Goal: Information Seeking & Learning: Learn about a topic

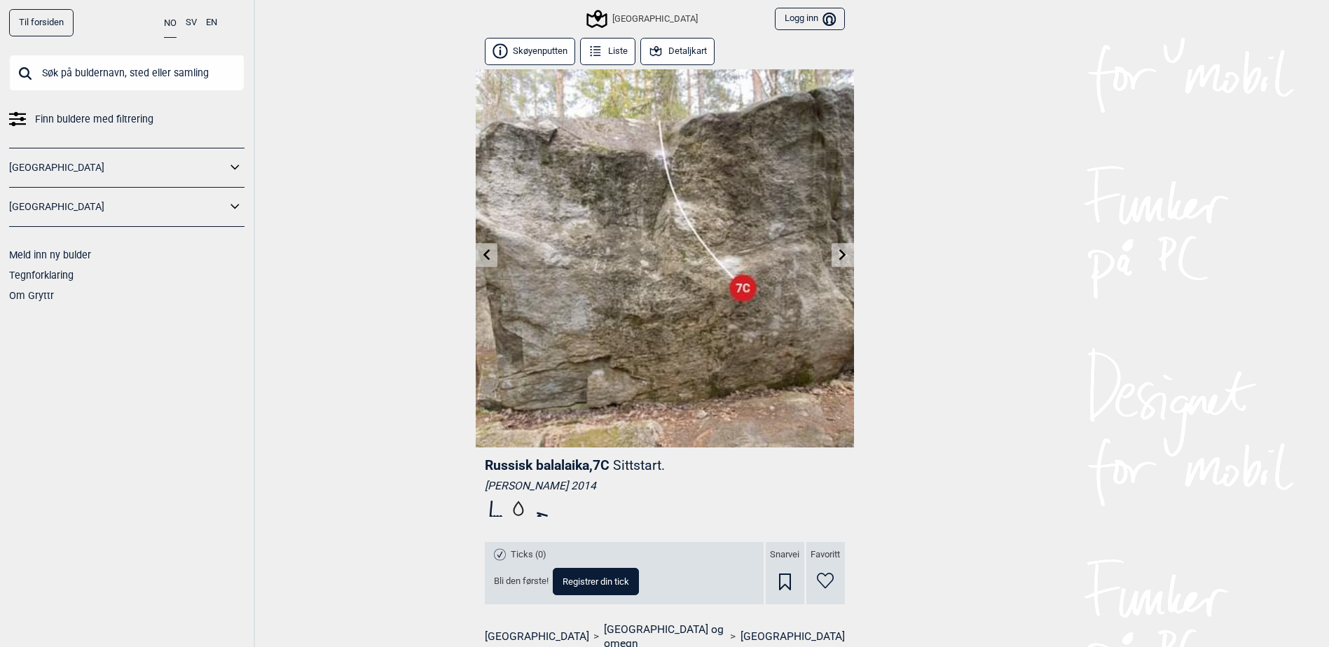
click at [661, 53] on icon at bounding box center [655, 50] width 15 height 15
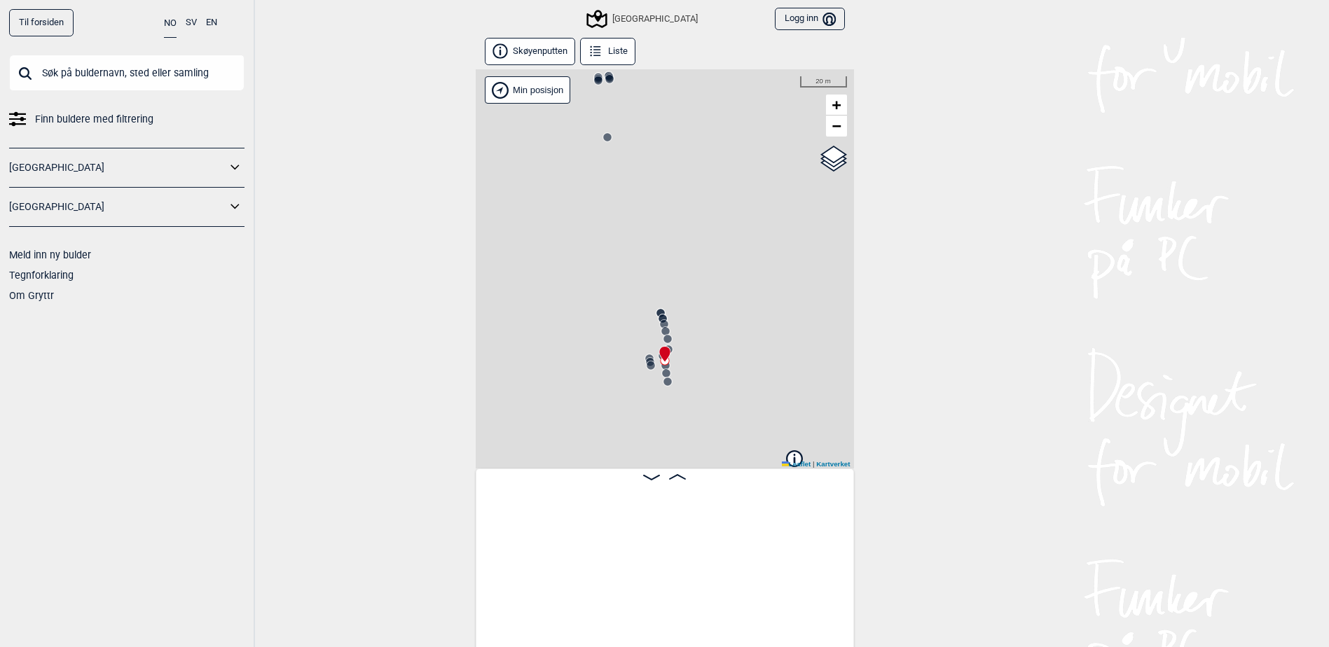
scroll to position [0, 3907]
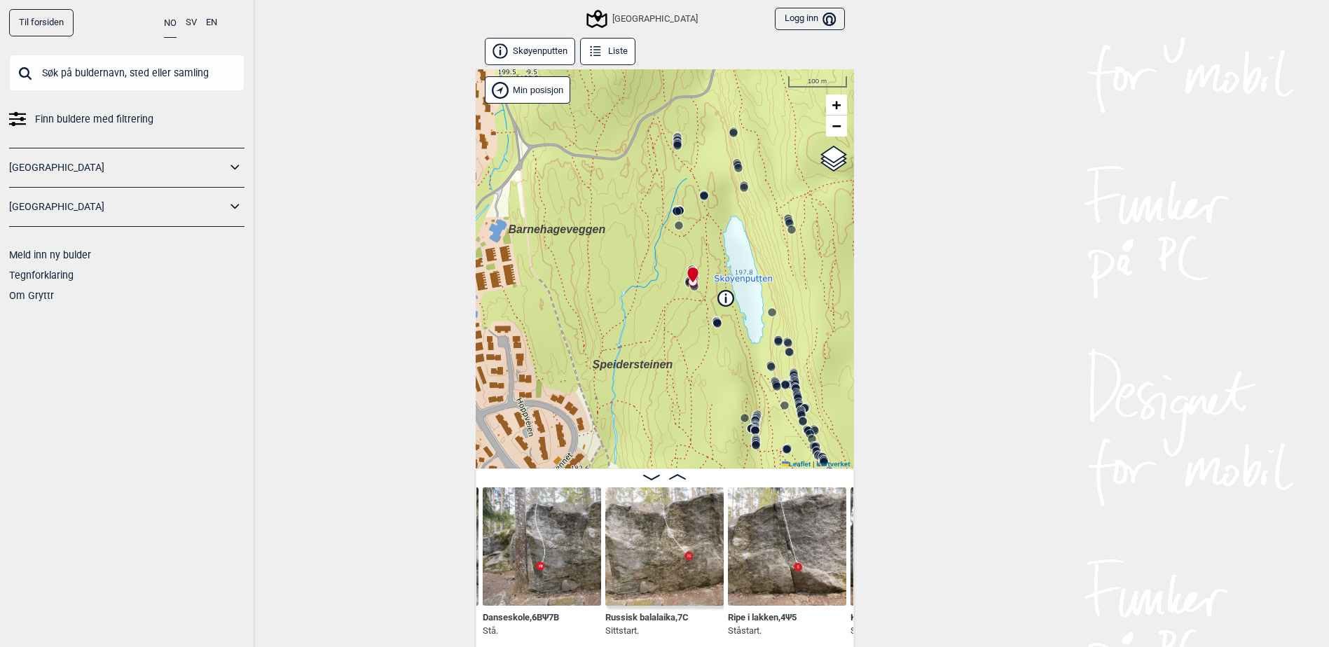
drag, startPoint x: 712, startPoint y: 411, endPoint x: 703, endPoint y: 296, distance: 116.0
click at [703, 296] on div "Speidersteinen Barnehageveggen Cowboyveggen Bølerveggen Sentrale Østmarka" at bounding box center [665, 268] width 378 height 399
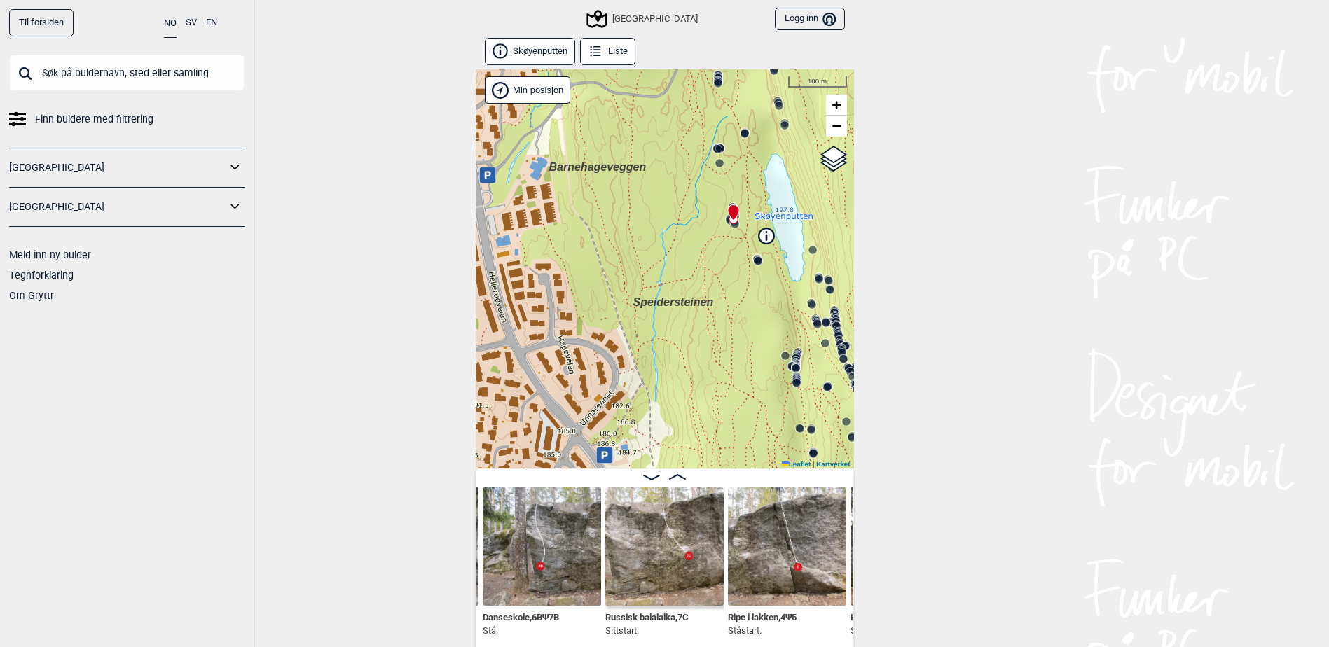
drag, startPoint x: 688, startPoint y: 338, endPoint x: 731, endPoint y: 275, distance: 76.6
click at [731, 275] on div "Speidersteinen Barnehageveggen Cowboyveggen Bølerveggen Sentrale Østmarka" at bounding box center [665, 268] width 378 height 399
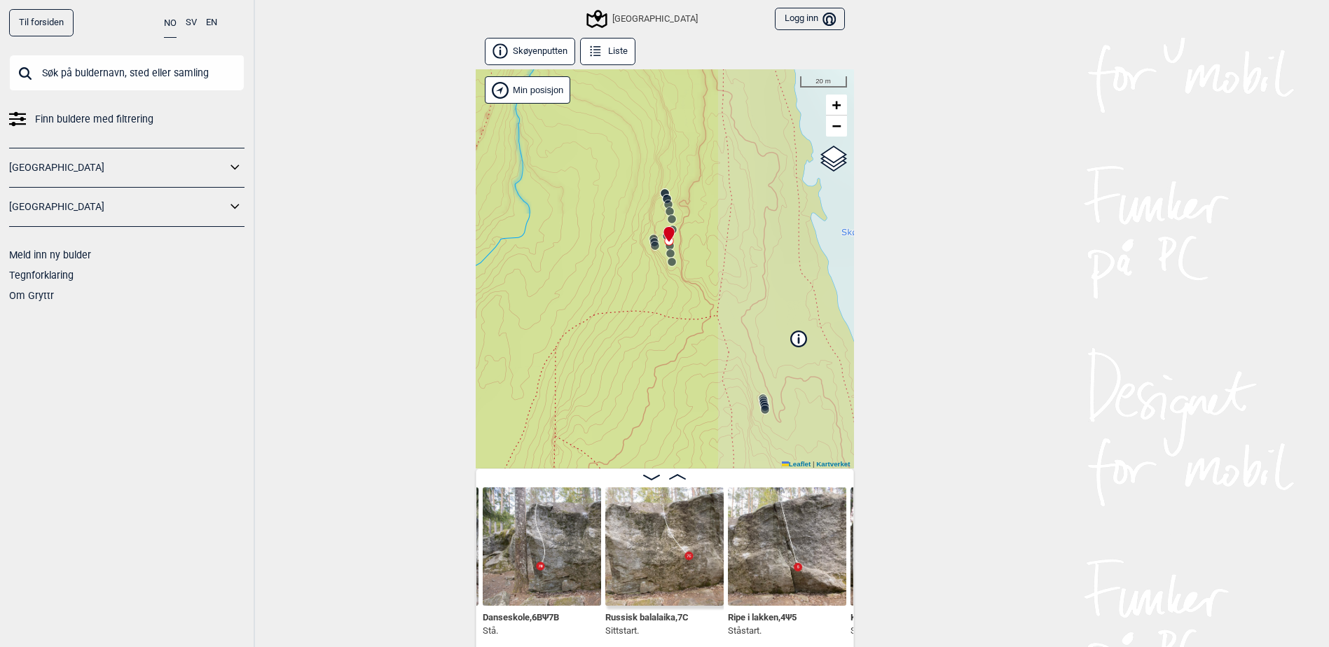
drag, startPoint x: 618, startPoint y: 440, endPoint x: 595, endPoint y: 463, distance: 32.2
click at [595, 463] on div "Speidersteinen Barnehageveggen Cowboyveggen Bølerveggen Sentrale Østmarka" at bounding box center [665, 268] width 378 height 399
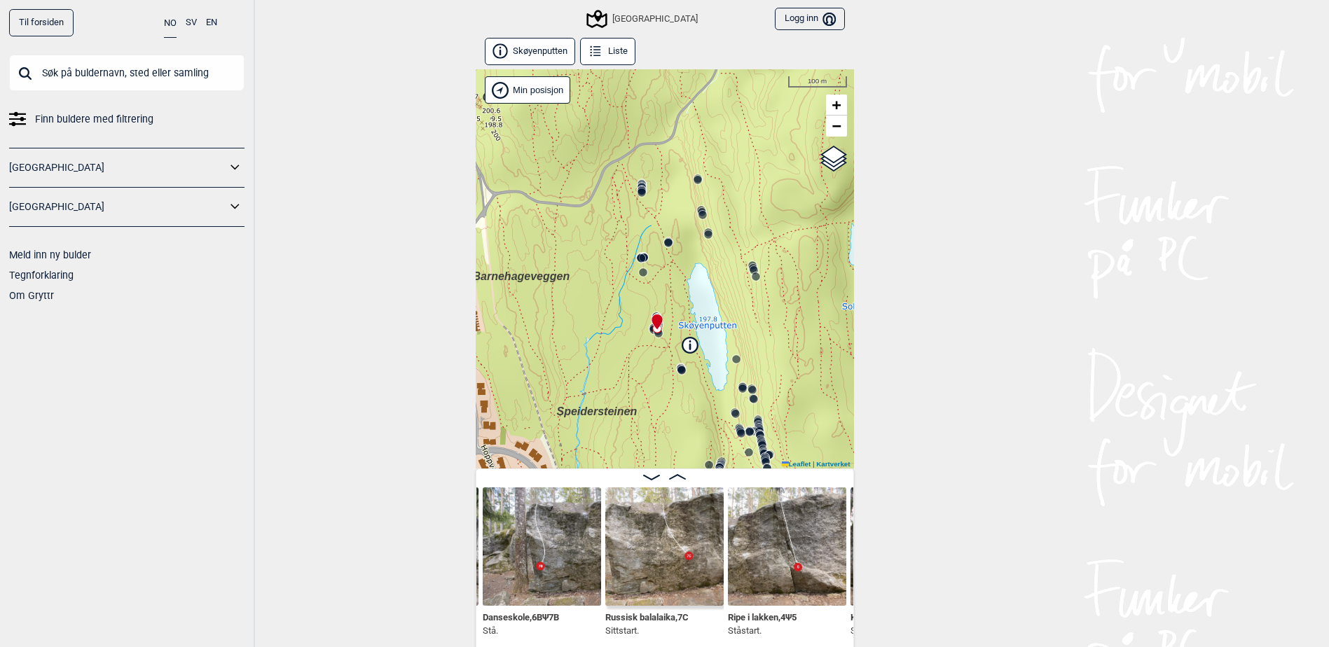
drag, startPoint x: 704, startPoint y: 271, endPoint x: 696, endPoint y: 292, distance: 22.4
click at [696, 292] on div "Speidersteinen Barnehageveggen Cowboyveggen Bølerveggen Sentrale Østmarka" at bounding box center [665, 268] width 378 height 399
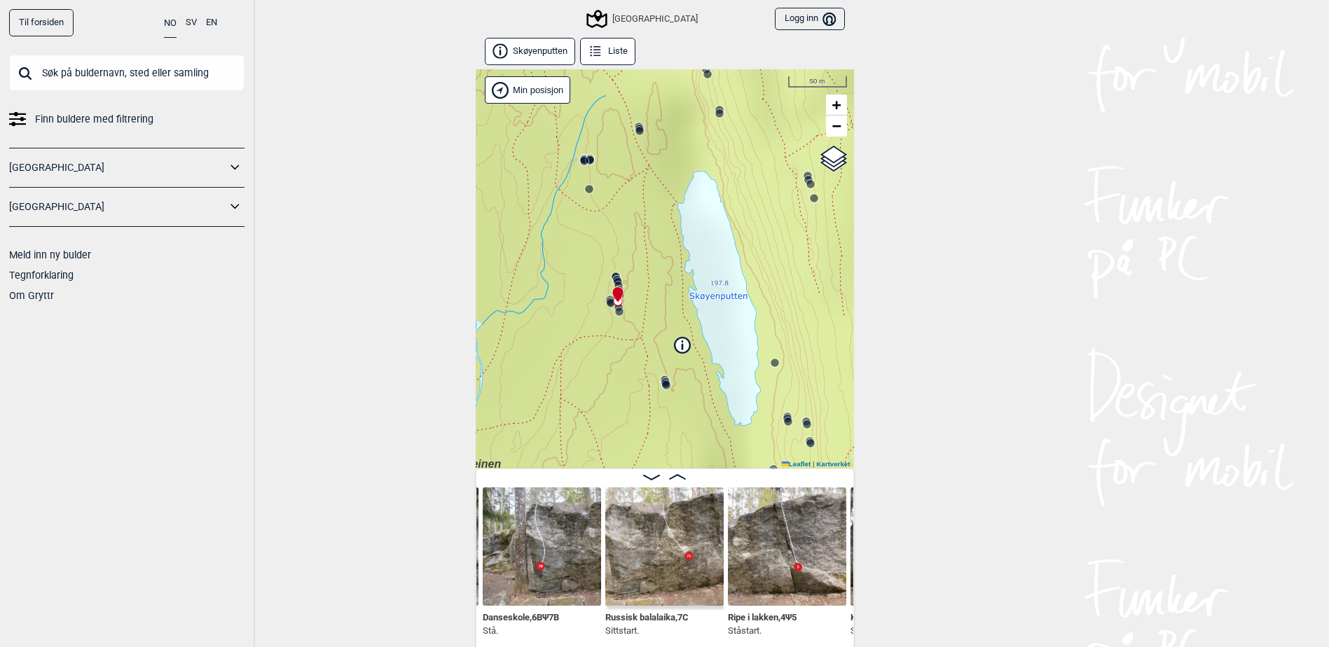
drag, startPoint x: 659, startPoint y: 391, endPoint x: 631, endPoint y: 153, distance: 239.0
click at [632, 153] on div "Speidersteinen Barnehageveggen Cowboyveggen Bølerveggen Sentrale Østmarka" at bounding box center [665, 268] width 378 height 399
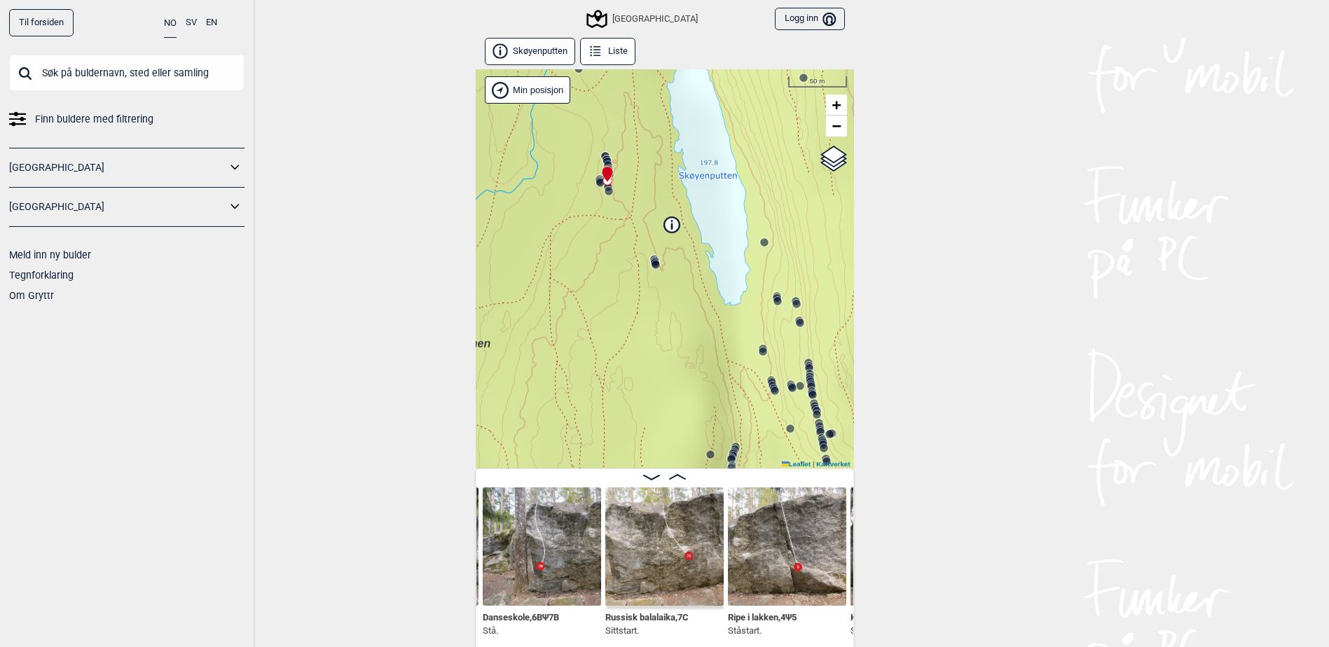
click at [656, 269] on icon at bounding box center [655, 264] width 11 height 11
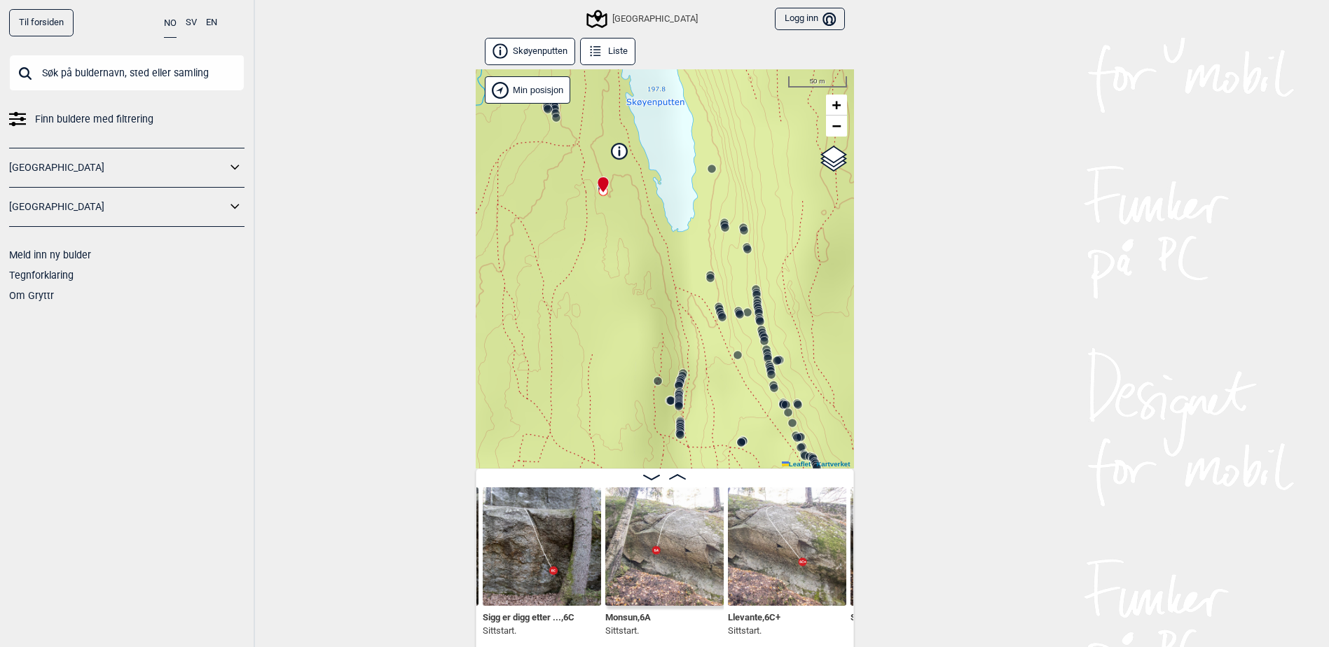
drag, startPoint x: 665, startPoint y: 305, endPoint x: 616, endPoint y: 233, distance: 86.3
click at [616, 233] on div "Speidersteinen Barnehageveggen Cowboyveggen Bølerveggen Sentrale Østmarka" at bounding box center [665, 268] width 378 height 399
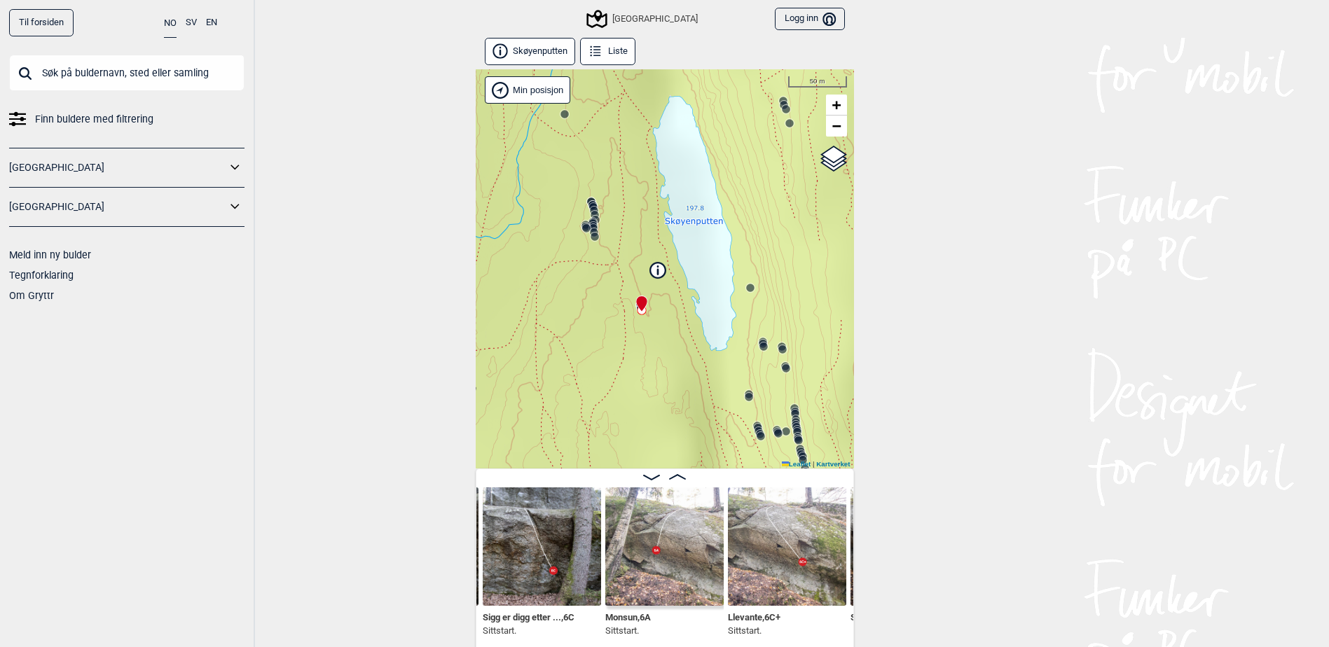
drag, startPoint x: 630, startPoint y: 262, endPoint x: 674, endPoint y: 391, distance: 136.2
click at [674, 391] on div "Speidersteinen Barnehageveggen Cowboyveggen Bølerveggen Sentrale Østmarka" at bounding box center [665, 268] width 378 height 399
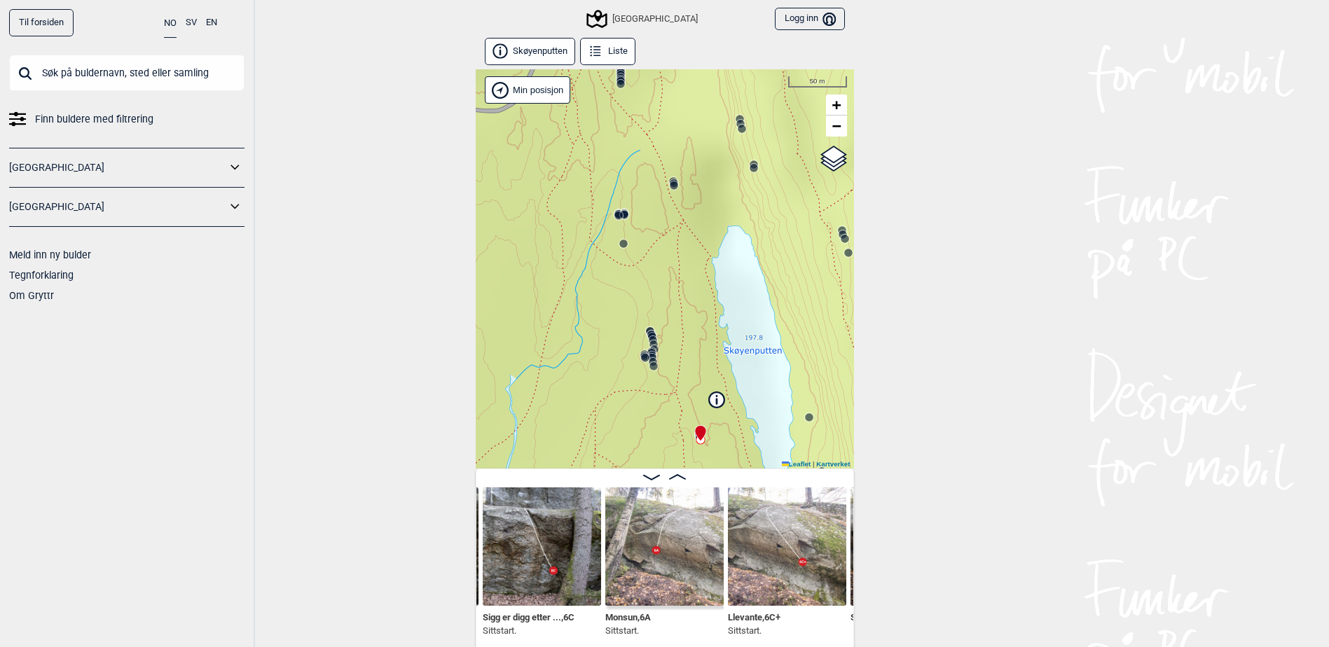
drag, startPoint x: 609, startPoint y: 294, endPoint x: 657, endPoint y: 382, distance: 100.3
click at [657, 382] on div "Speidersteinen Barnehageveggen Cowboyveggen Bølerveggen Sentrale Østmarka" at bounding box center [665, 268] width 378 height 399
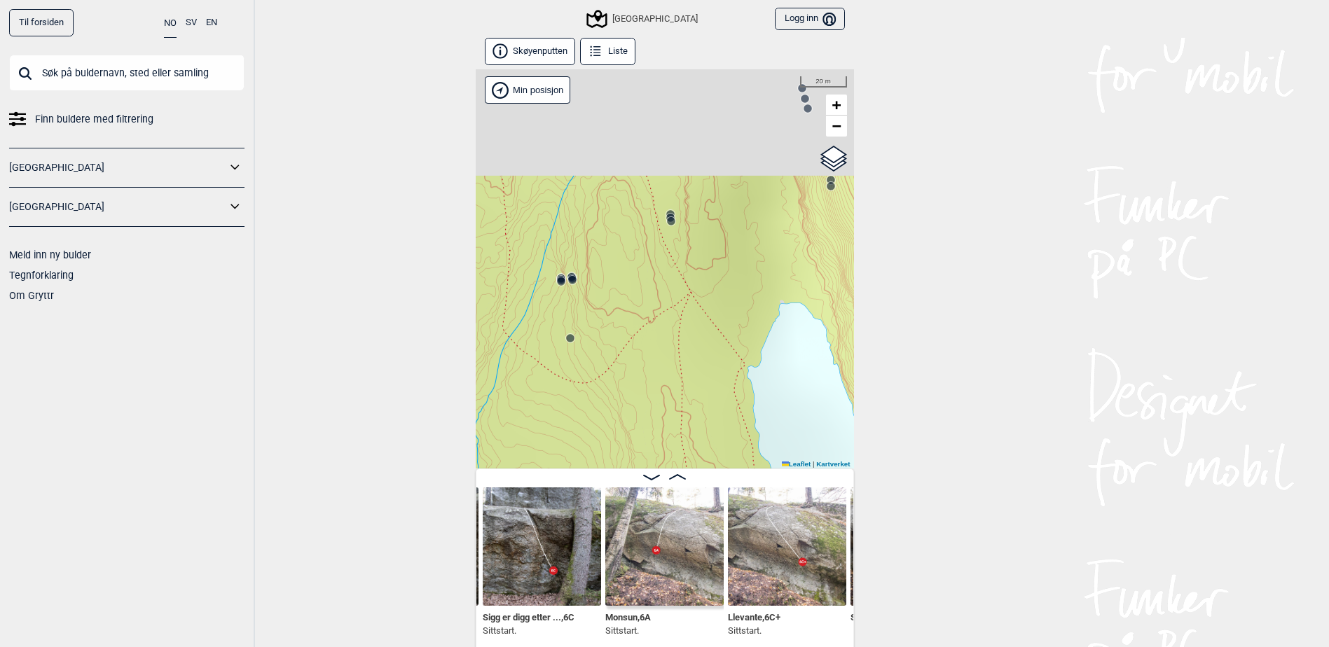
drag, startPoint x: 620, startPoint y: 268, endPoint x: 656, endPoint y: 273, distance: 36.8
click at [607, 371] on div "Speidersteinen Barnehageveggen Cowboyveggen Bølerveggen Sentrale Østmarka" at bounding box center [665, 268] width 378 height 399
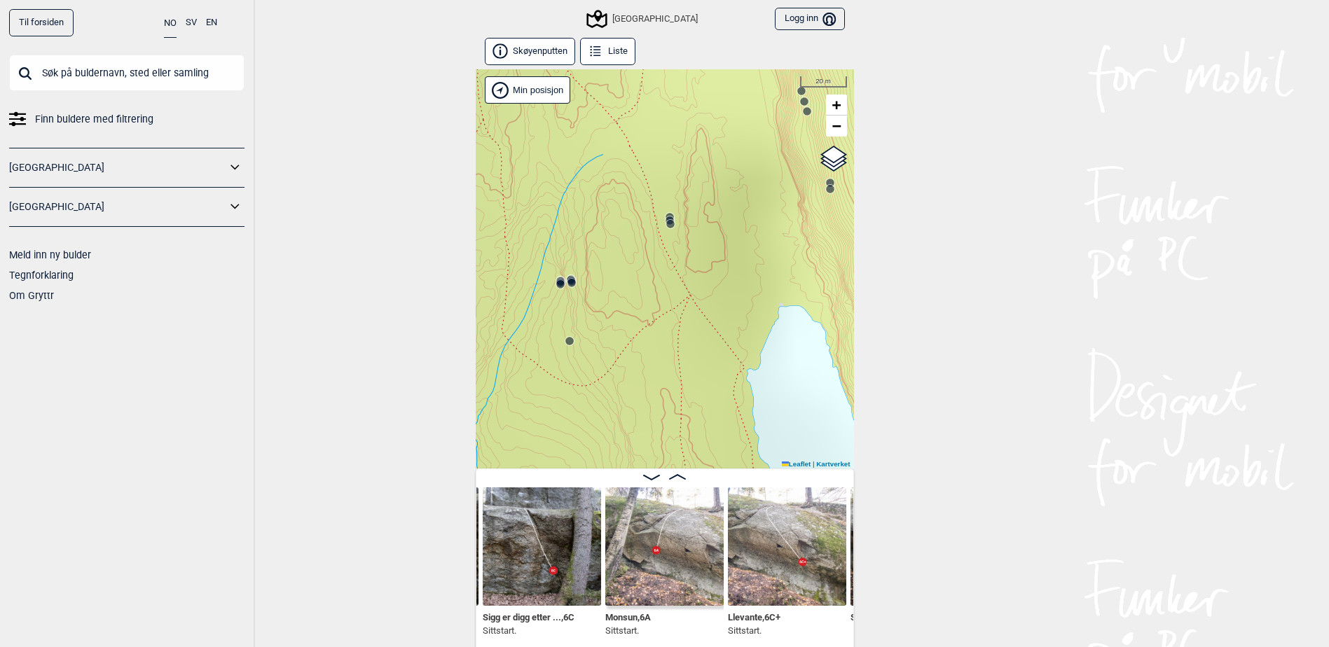
click at [671, 221] on circle at bounding box center [670, 224] width 8 height 8
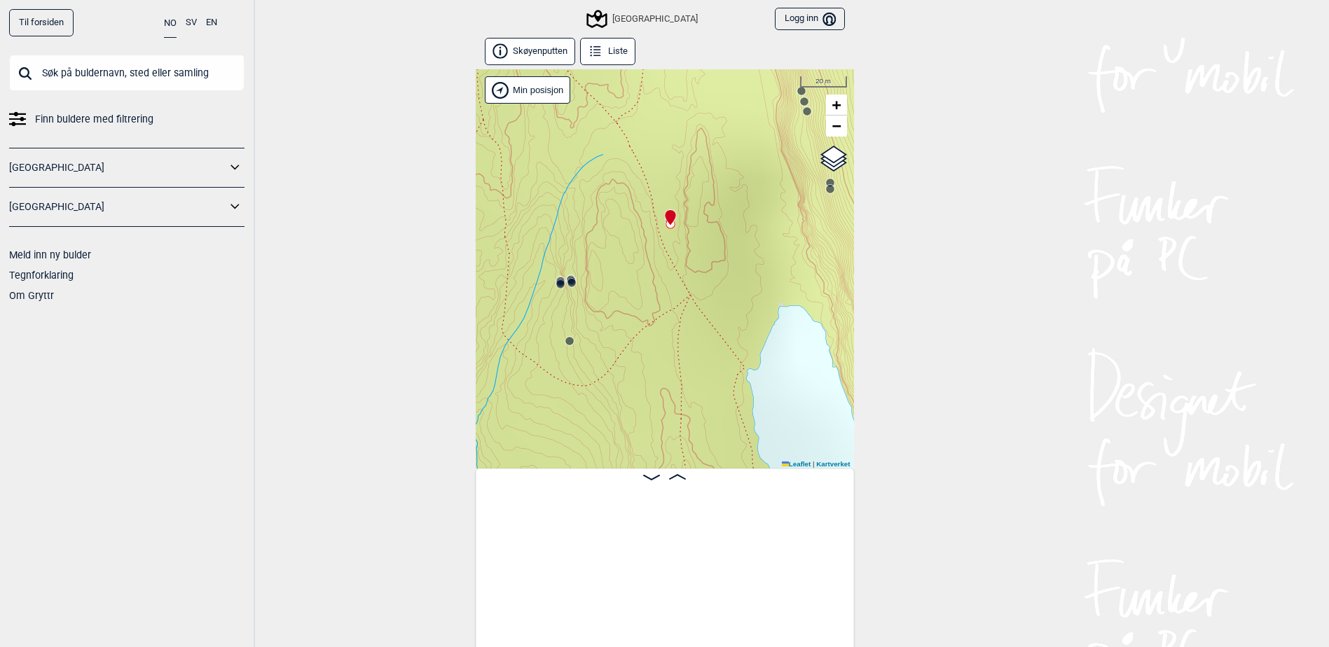
scroll to position [0, 1539]
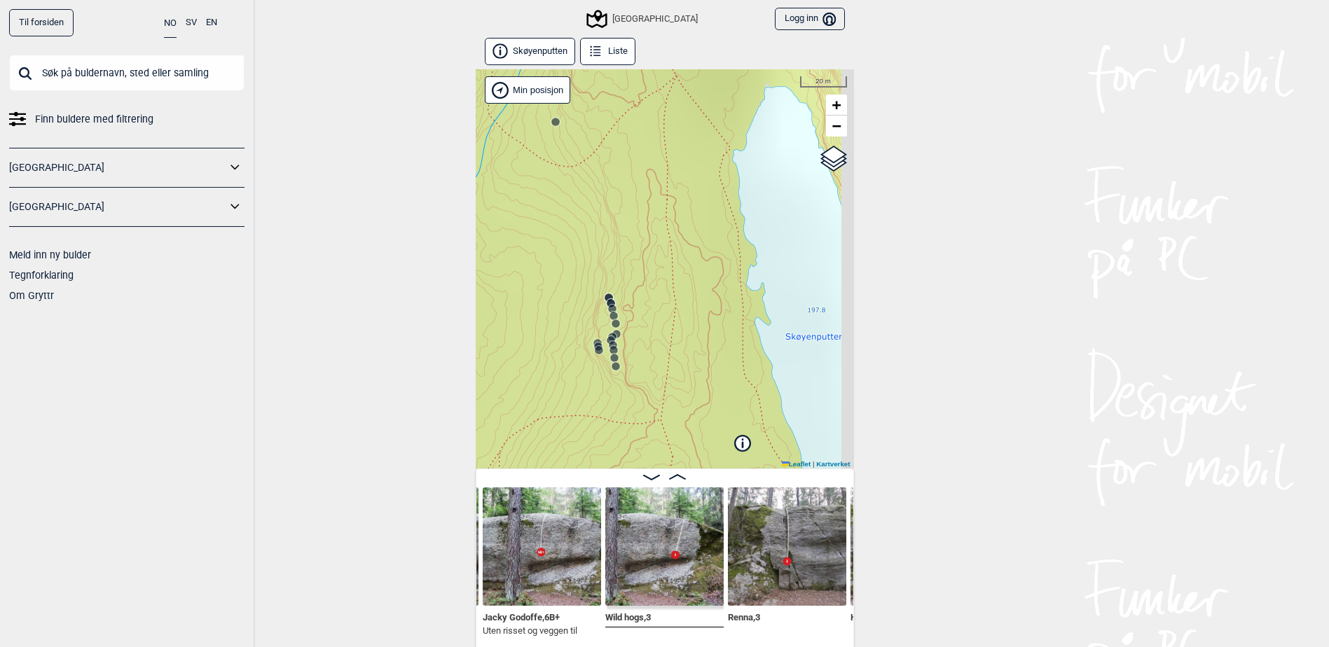
drag, startPoint x: 661, startPoint y: 315, endPoint x: 636, endPoint y: 206, distance: 112.0
click at [647, 144] on div "Speidersteinen Barnehageveggen Cowboyveggen Bølerveggen Sentrale Østmarka" at bounding box center [665, 268] width 378 height 399
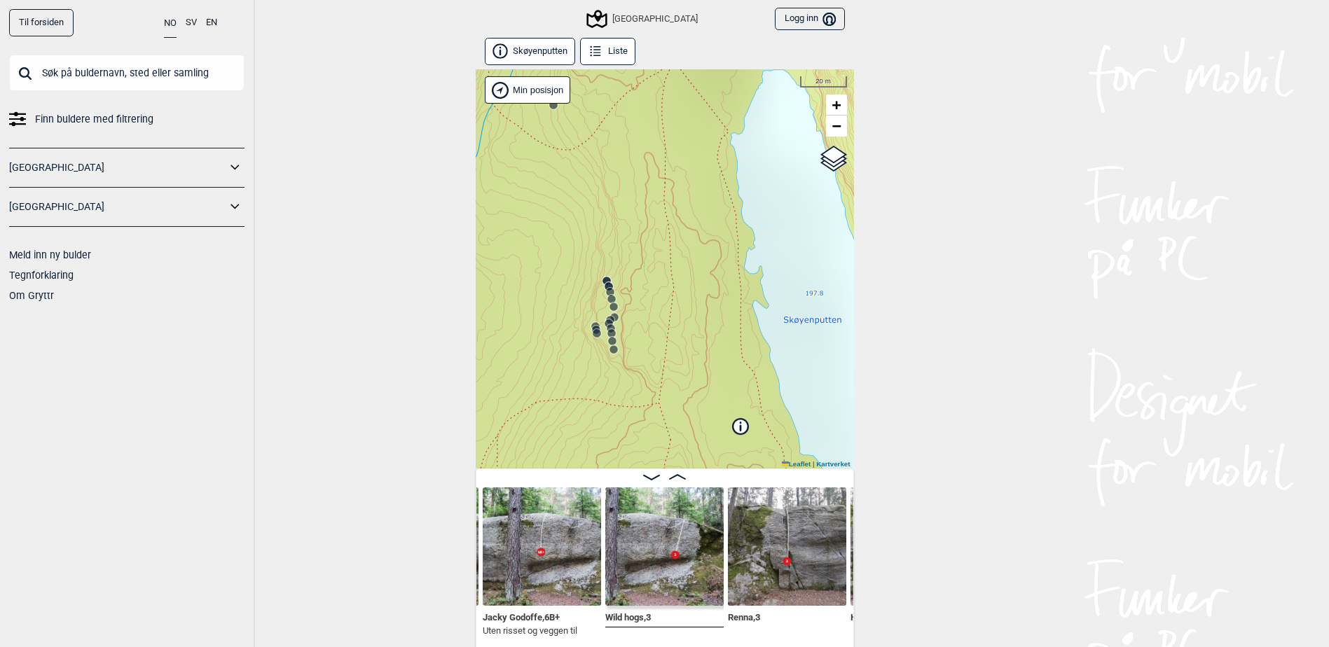
click at [613, 322] on circle at bounding box center [608, 323] width 9 height 9
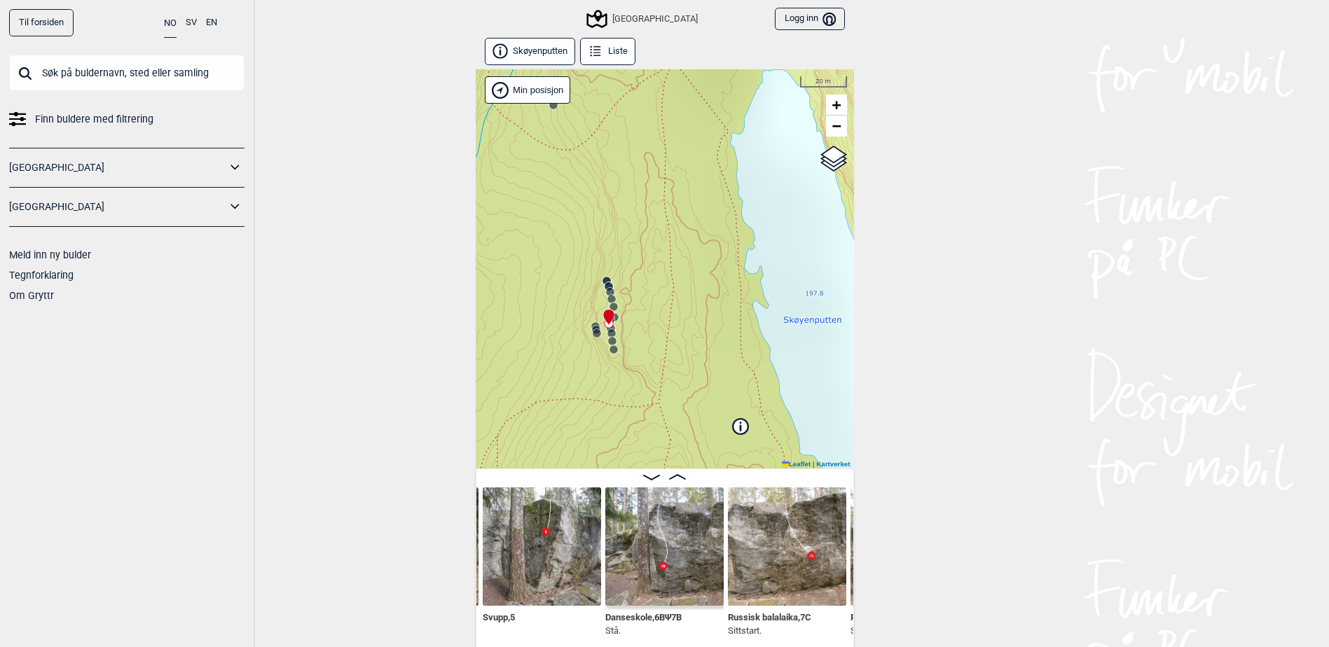
click at [609, 336] on icon at bounding box center [612, 341] width 11 height 11
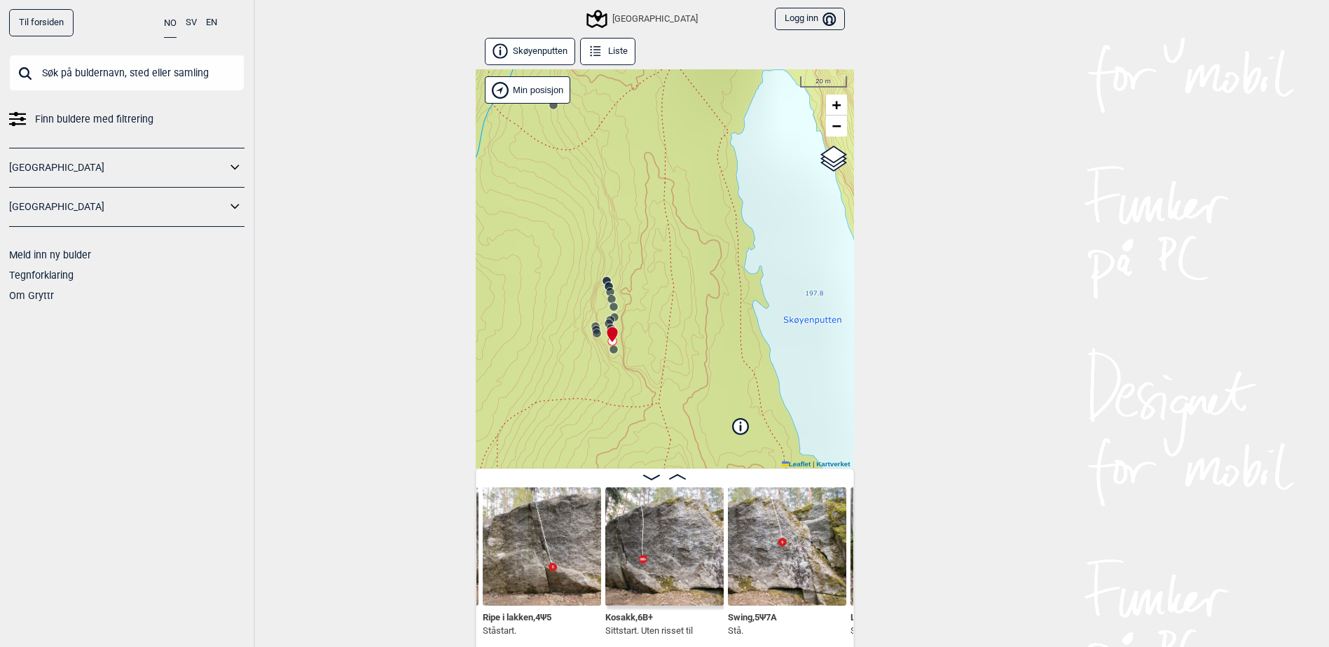
click at [608, 345] on icon at bounding box center [612, 341] width 11 height 11
click at [614, 357] on div "Speidersteinen Barnehageveggen Cowboyveggen Bølerveggen Sentrale Østmarka" at bounding box center [665, 268] width 378 height 399
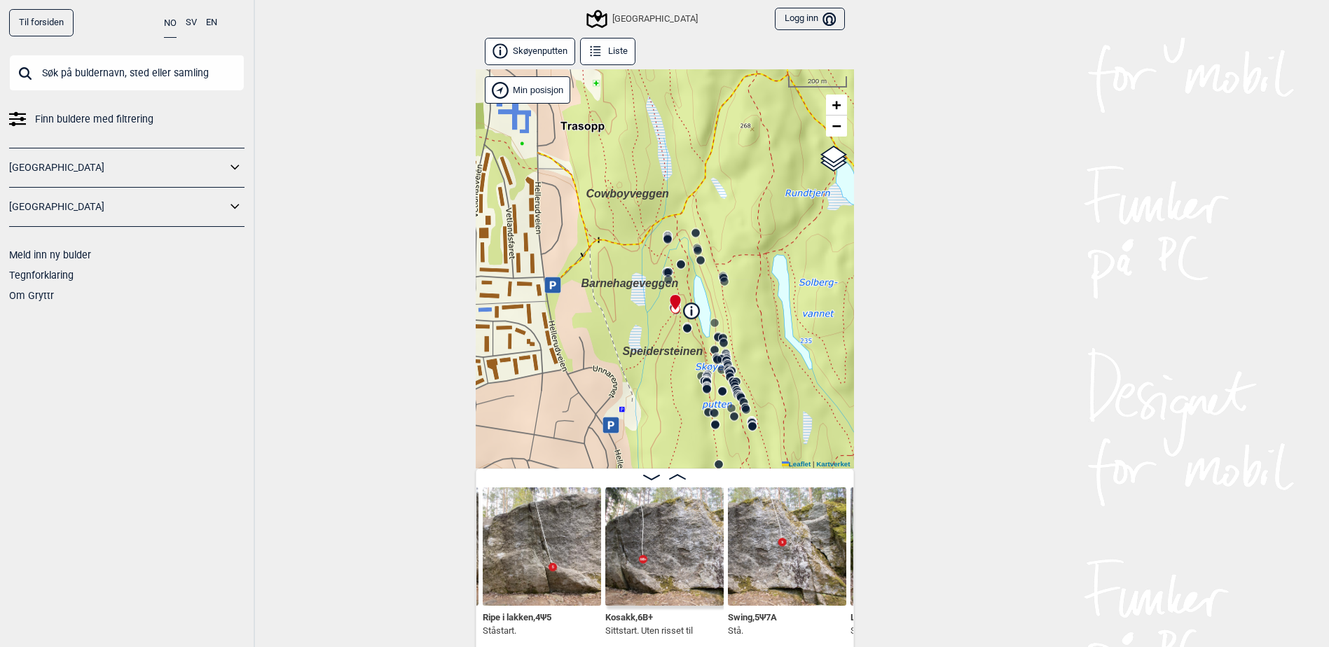
drag, startPoint x: 652, startPoint y: 333, endPoint x: 698, endPoint y: 278, distance: 71.7
click at [698, 278] on div "Speidersteinen Barnehageveggen Cowboyveggen Bølerveggen Sentrale Østmarka" at bounding box center [665, 268] width 378 height 399
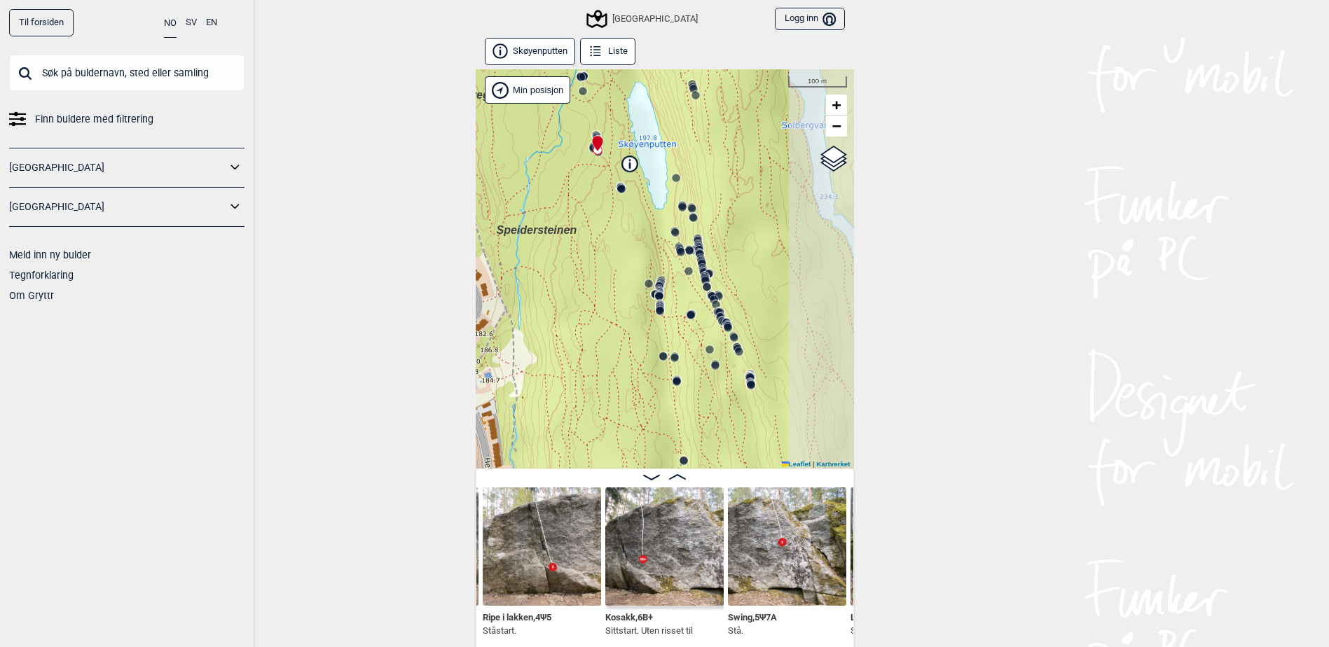
drag, startPoint x: 772, startPoint y: 371, endPoint x: 628, endPoint y: 218, distance: 210.1
click at [628, 218] on div "Speidersteinen Barnehageveggen Cowboyveggen Bølerveggen Sentrale Østmarka" at bounding box center [665, 268] width 378 height 399
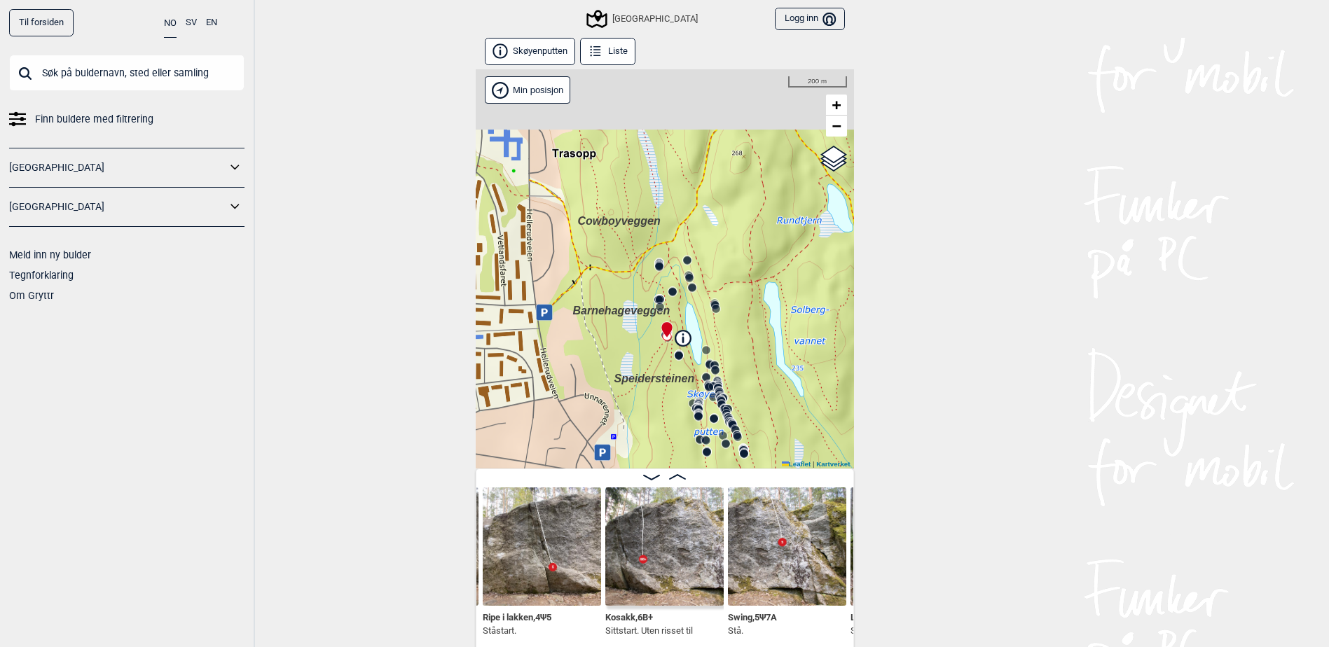
drag, startPoint x: 651, startPoint y: 417, endPoint x: 670, endPoint y: 469, distance: 55.8
click at [670, 469] on div "Skøyenputten Liste Speidersteinen Barnehageveggen Cowboyveggen Bølerveggen Sent…" at bounding box center [665, 345] width 378 height 614
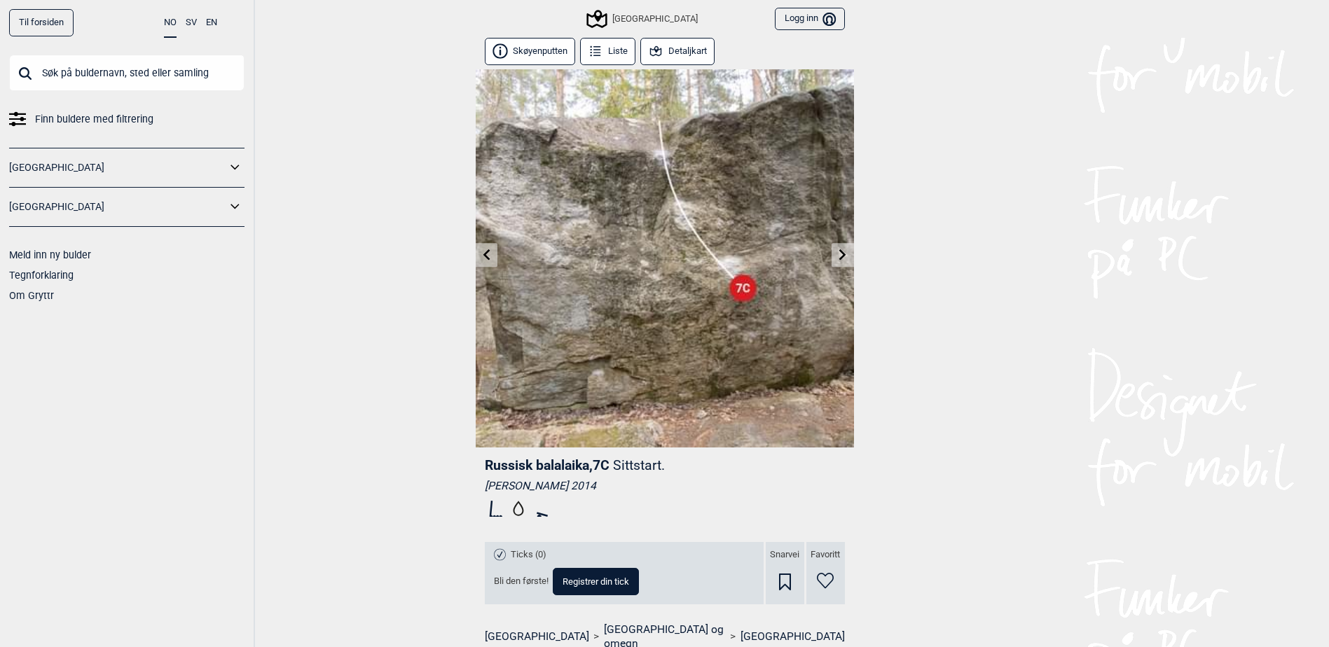
click at [488, 260] on icon at bounding box center [486, 254] width 7 height 11
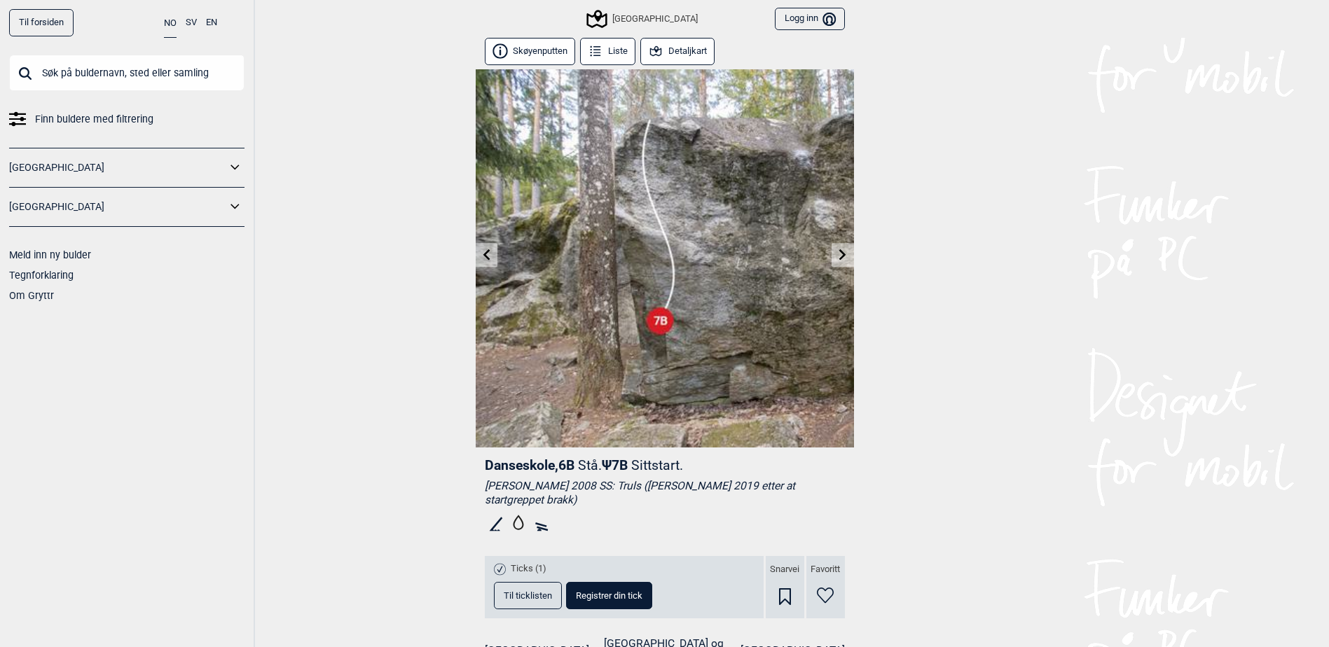
click at [611, 52] on button "Liste" at bounding box center [608, 51] width 56 height 27
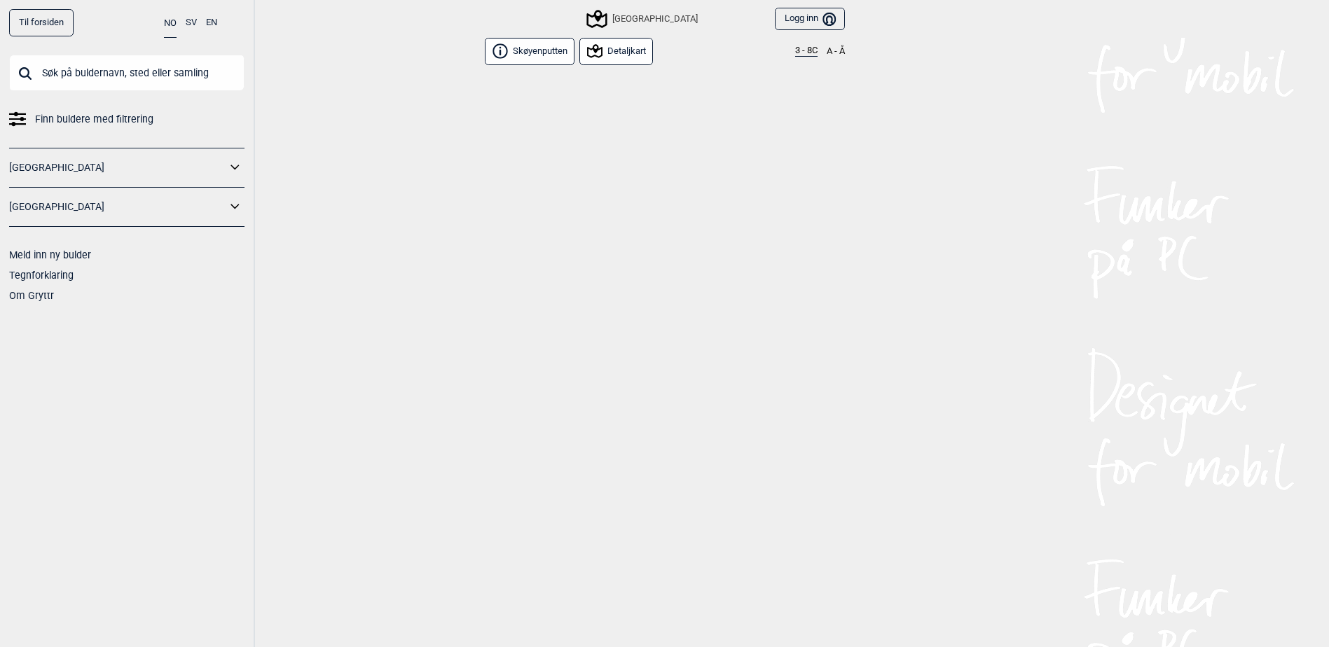
scroll to position [9371, 0]
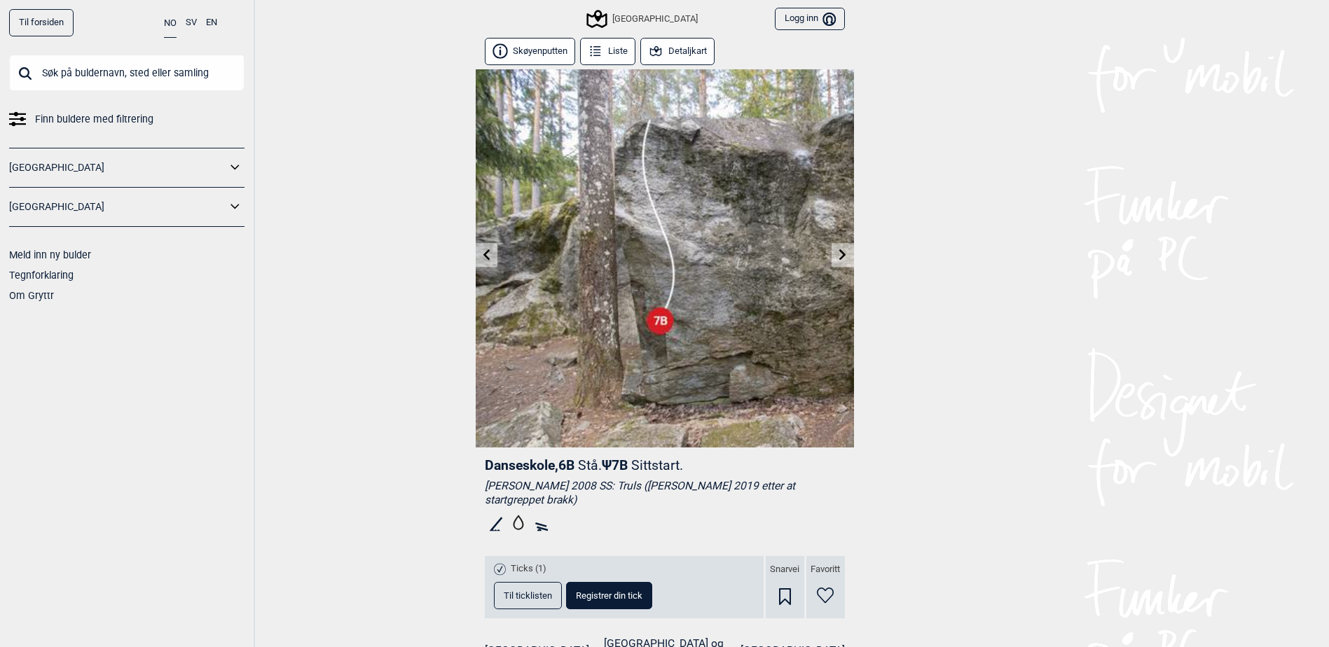
click at [484, 258] on icon at bounding box center [486, 254] width 11 height 11
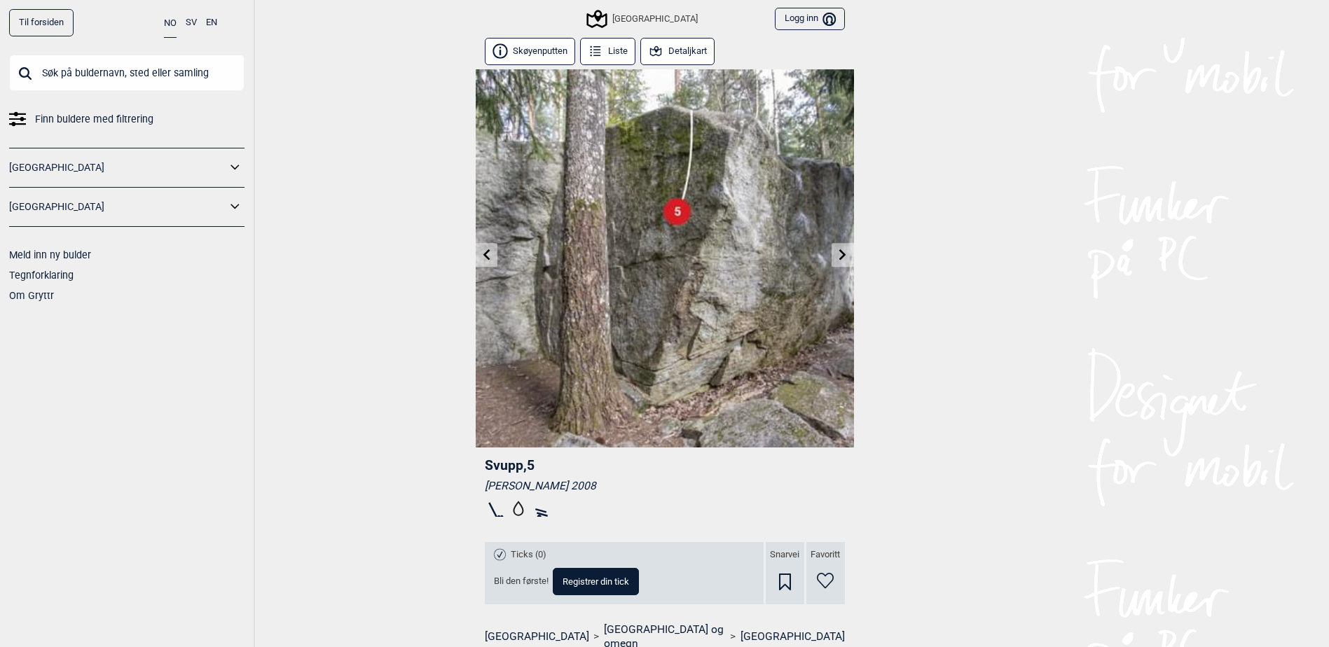
click at [484, 258] on icon at bounding box center [486, 254] width 11 height 11
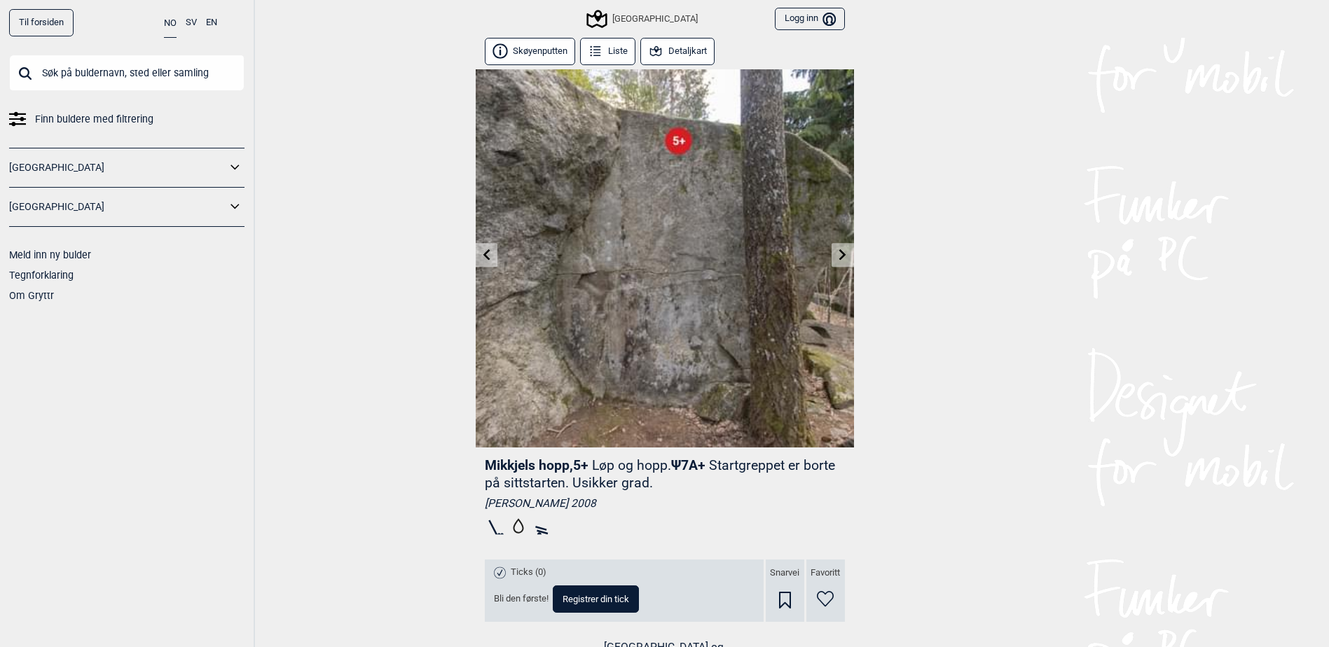
click at [480, 259] on link at bounding box center [487, 255] width 22 height 23
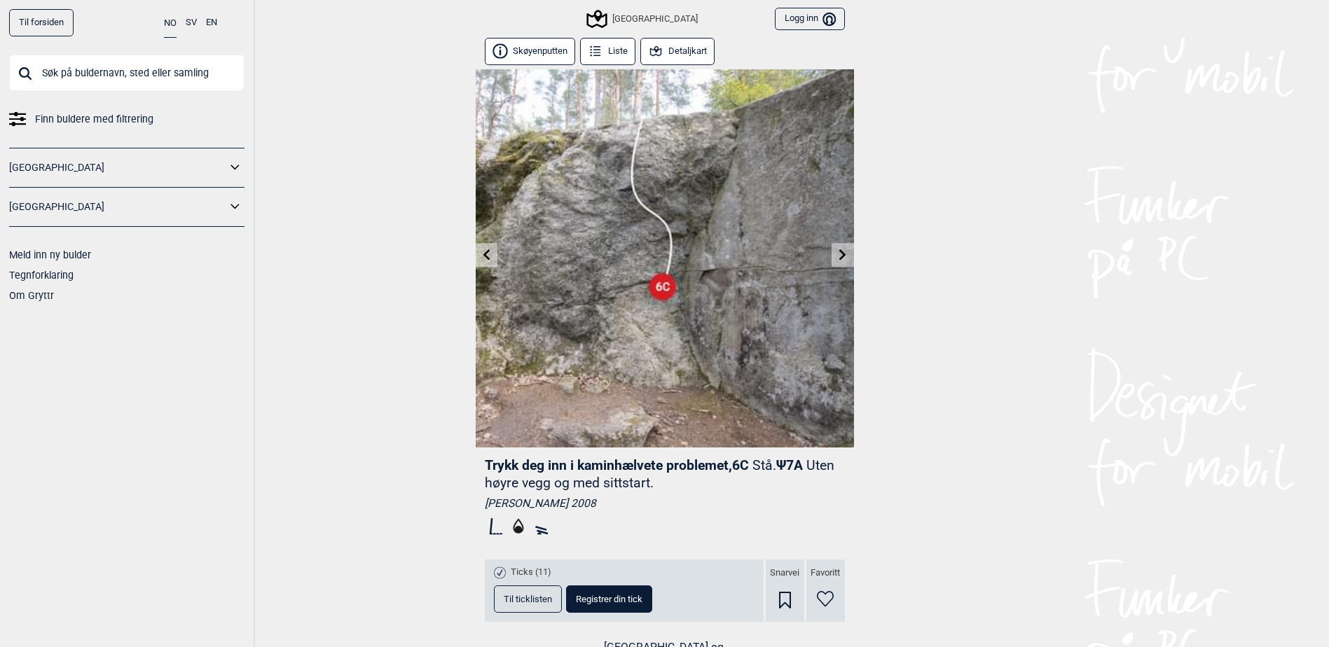
click at [480, 258] on link at bounding box center [487, 255] width 22 height 23
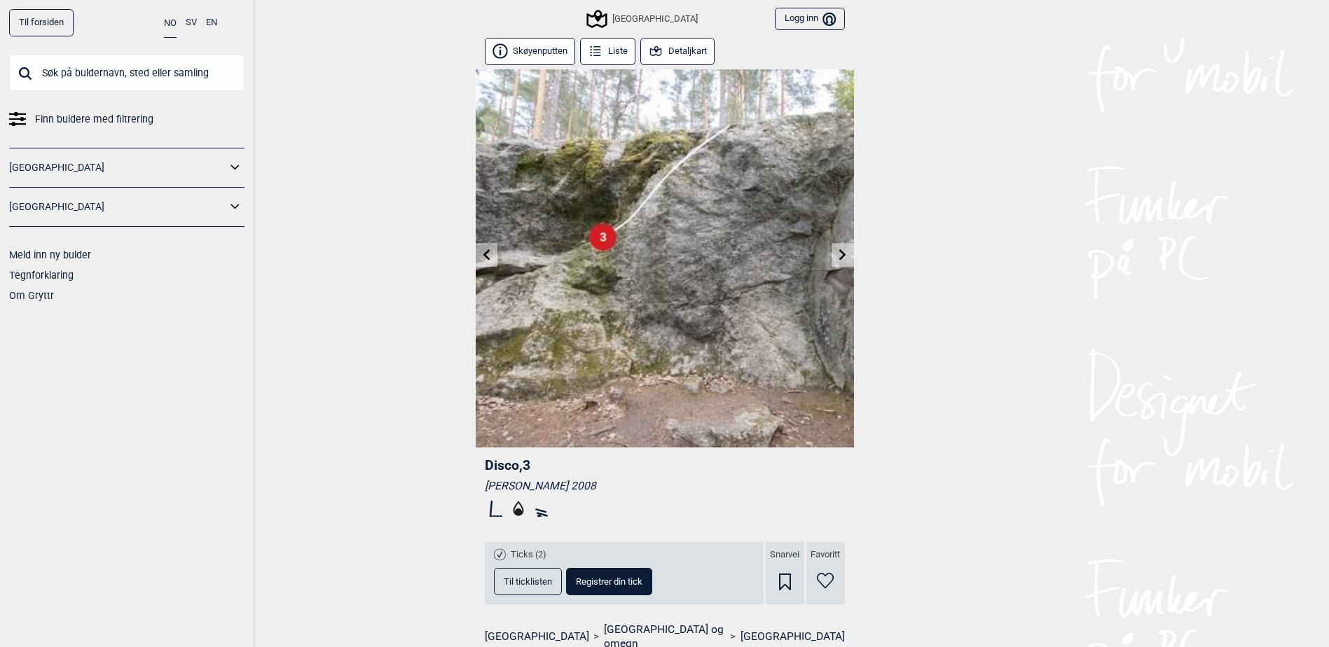
click at [480, 258] on link at bounding box center [487, 255] width 22 height 23
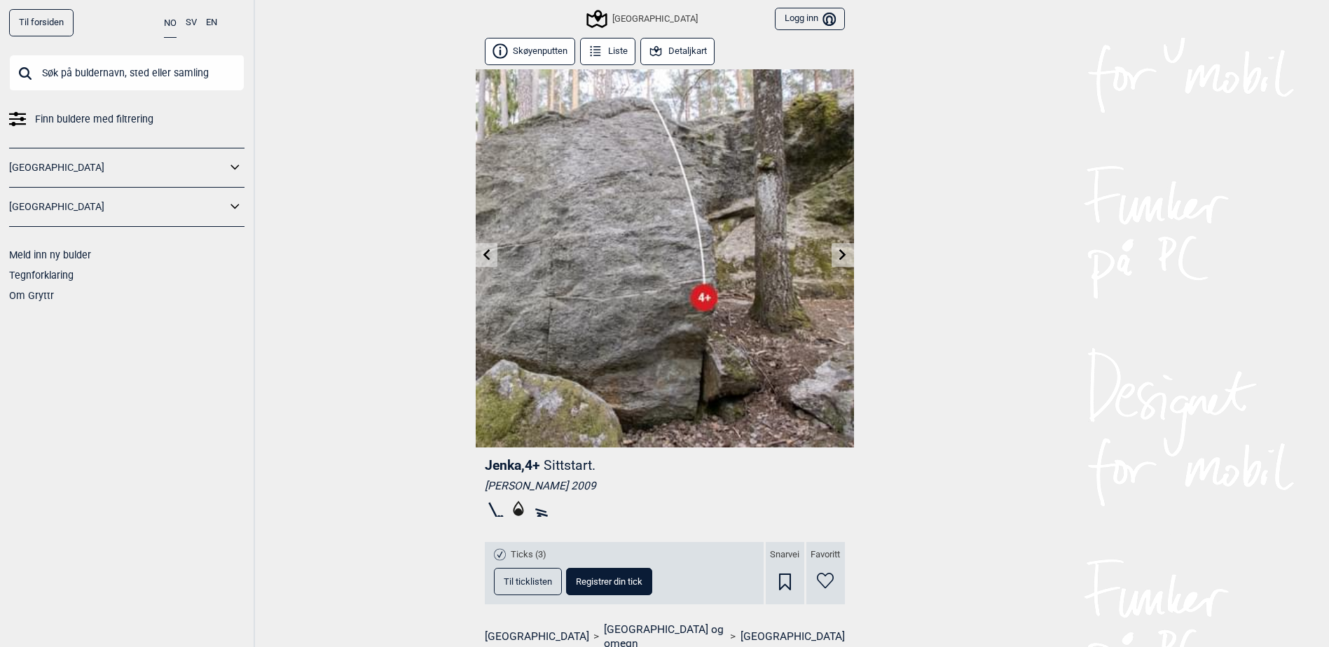
click at [481, 254] on icon at bounding box center [486, 254] width 11 height 11
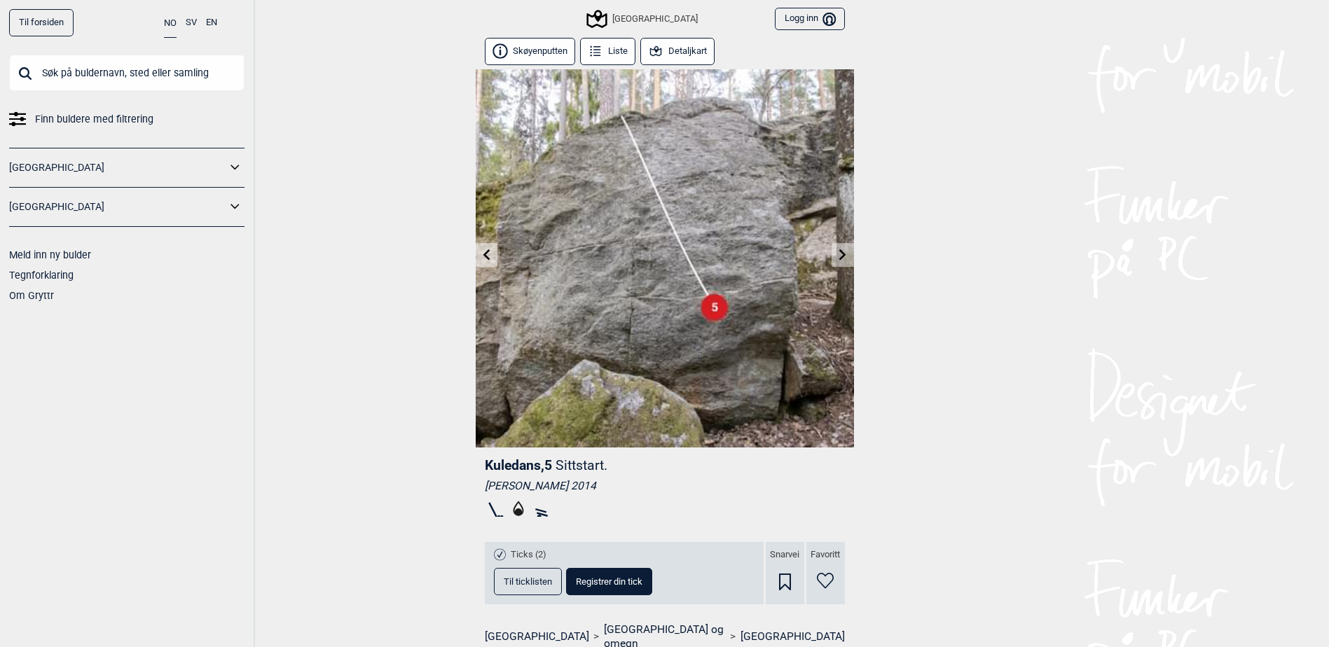
click at [686, 55] on button "Detaljkart" at bounding box center [677, 51] width 75 height 27
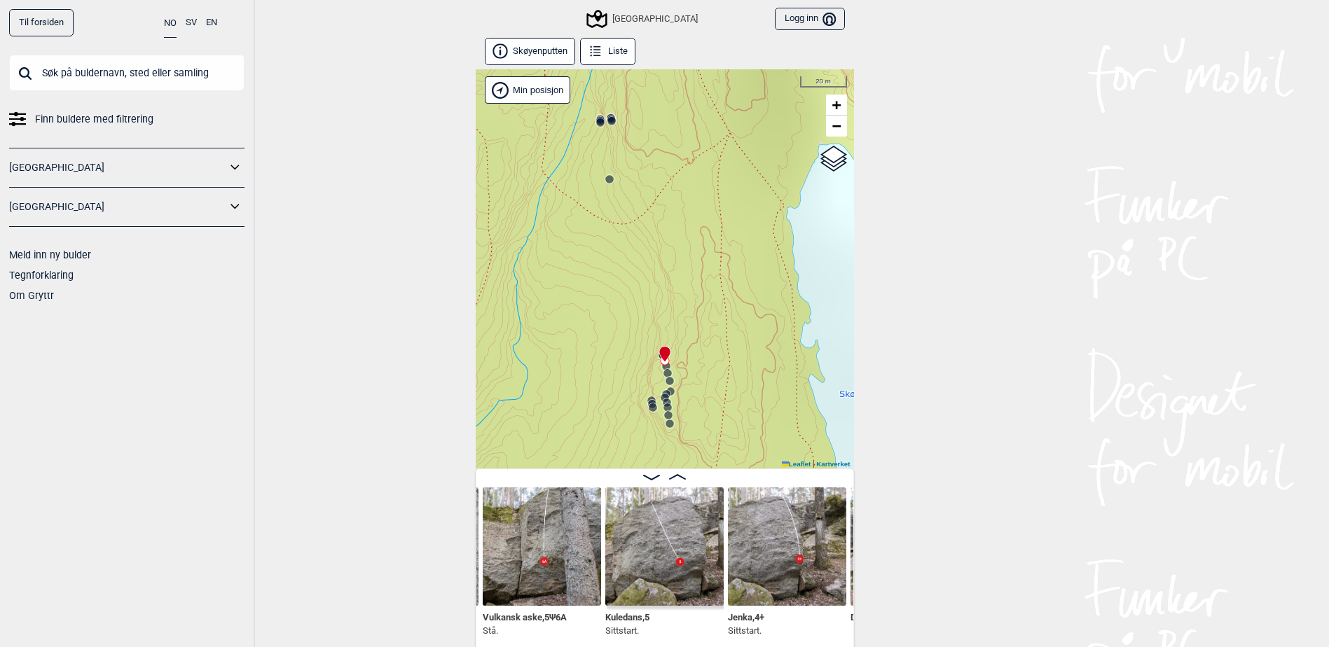
scroll to position [8, 0]
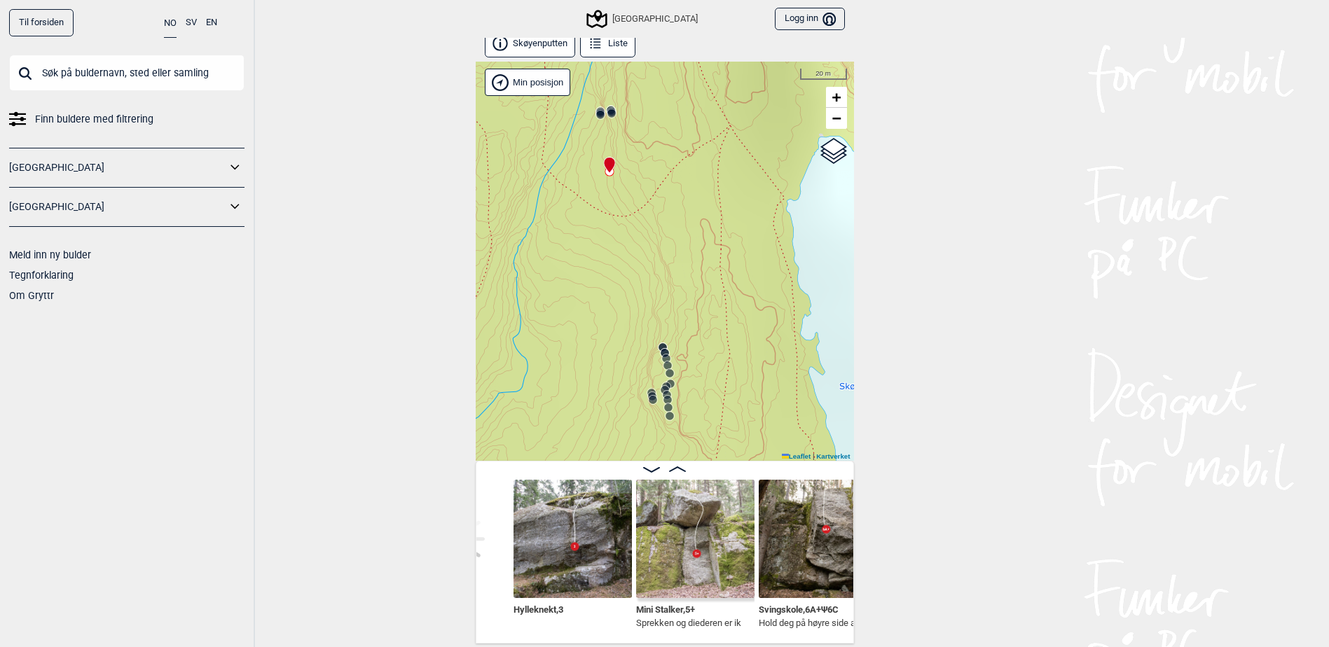
scroll to position [0, 2535]
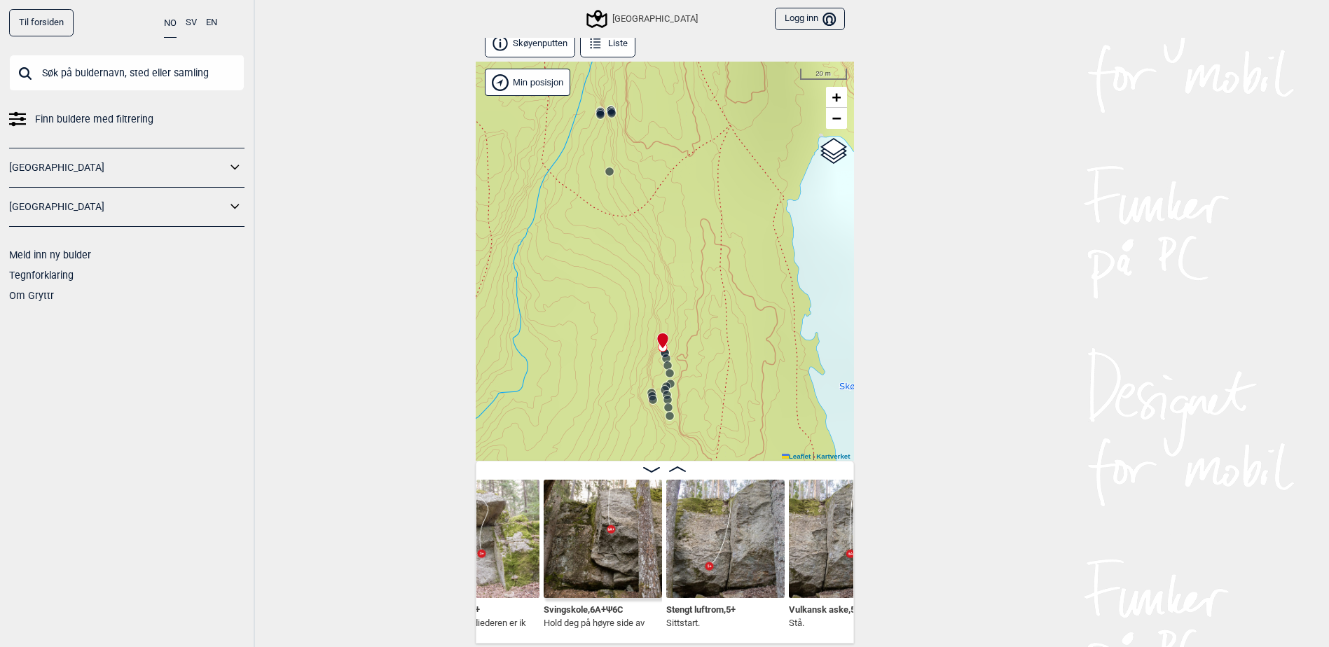
scroll to position [0, 2815]
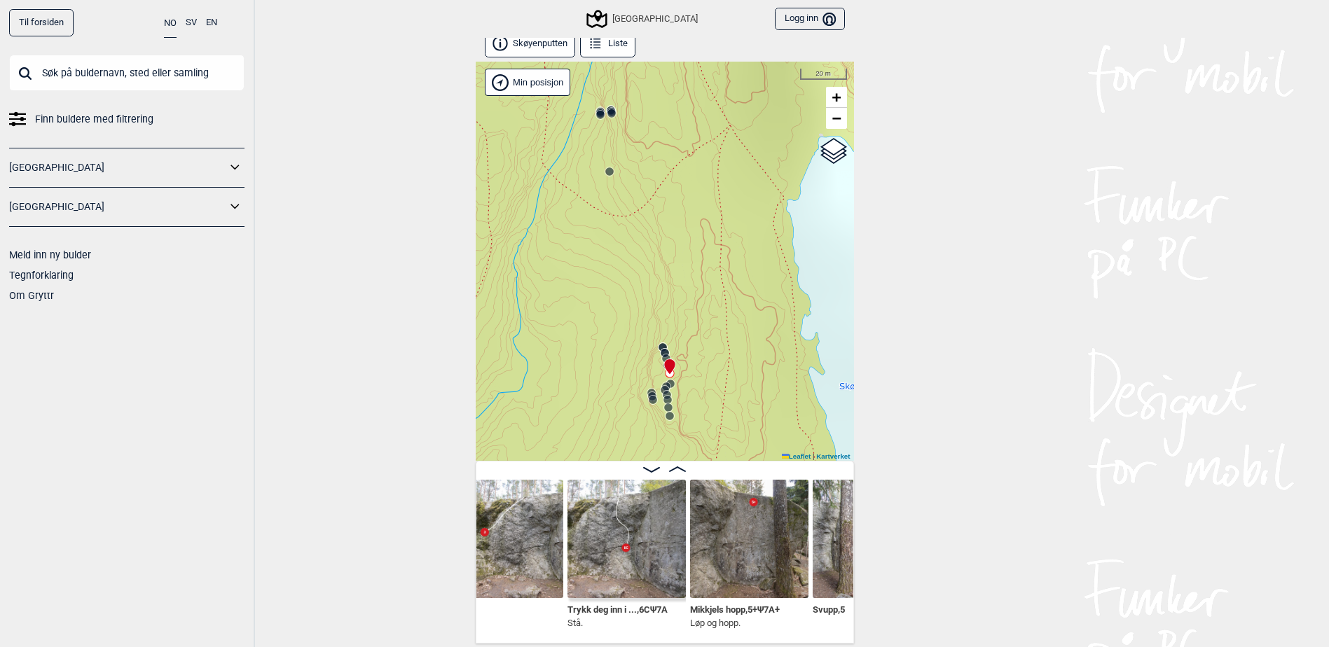
scroll to position [0, 3515]
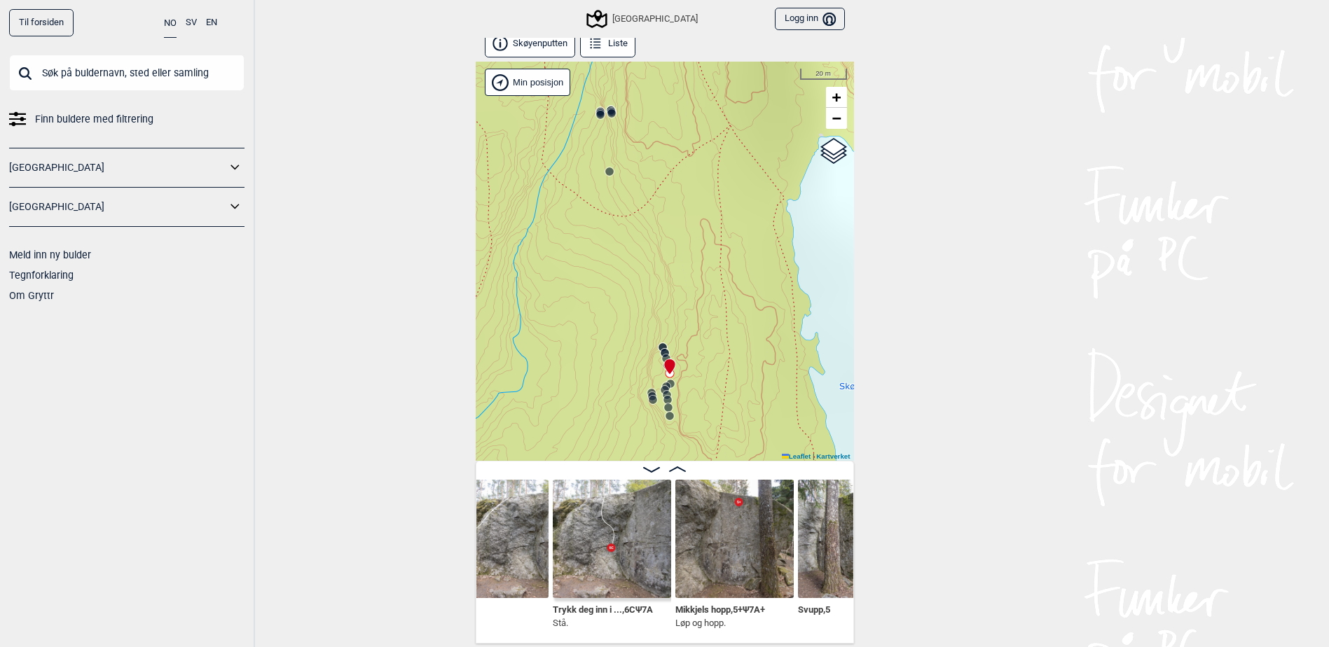
click at [634, 558] on img at bounding box center [612, 539] width 118 height 118
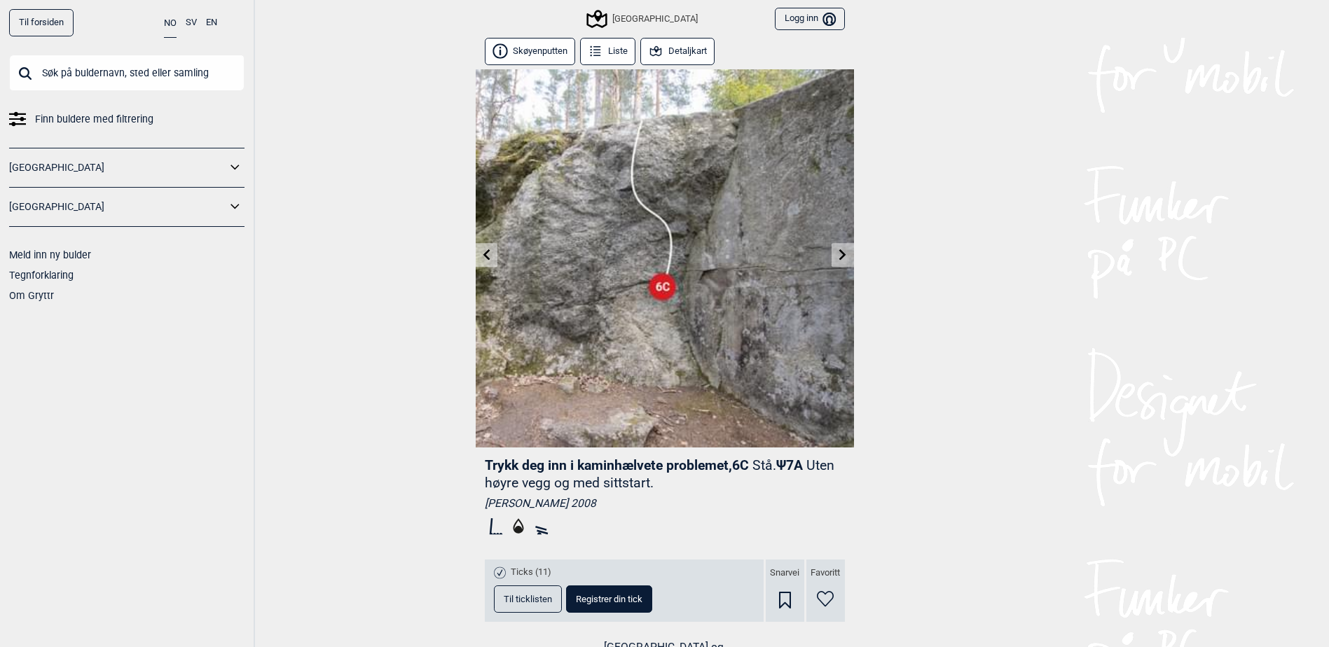
click at [663, 46] on icon at bounding box center [655, 50] width 15 height 15
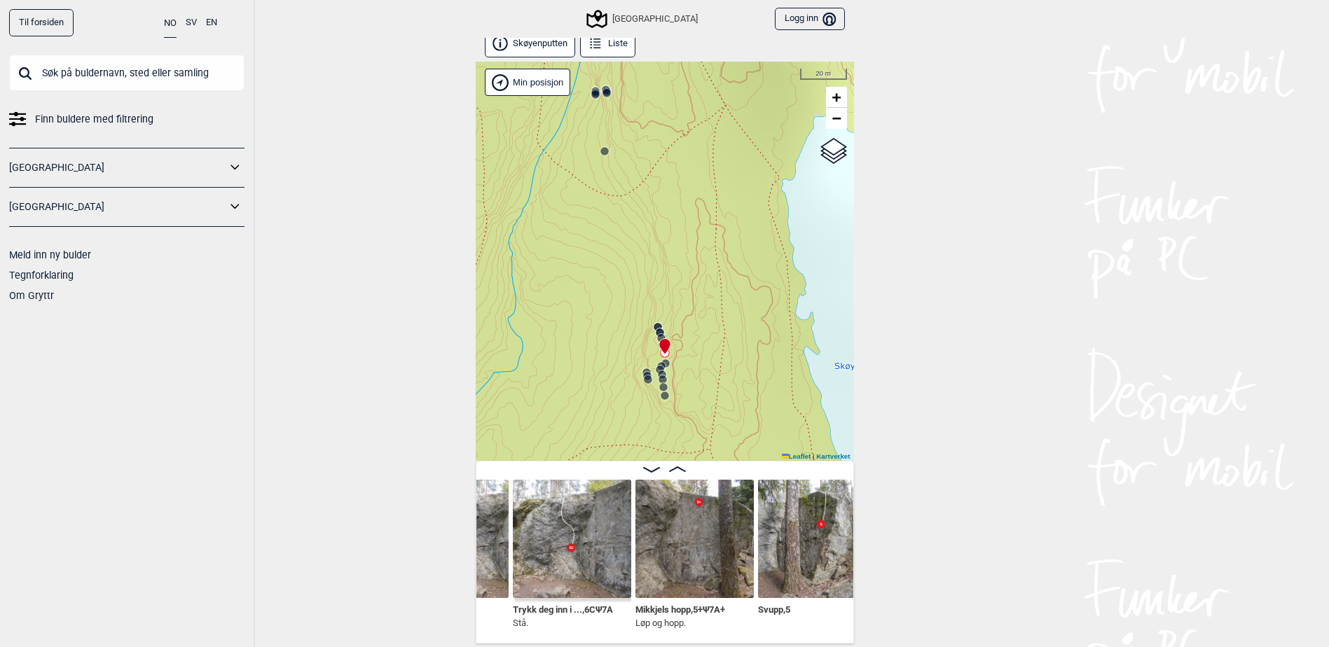
scroll to position [0, 3545]
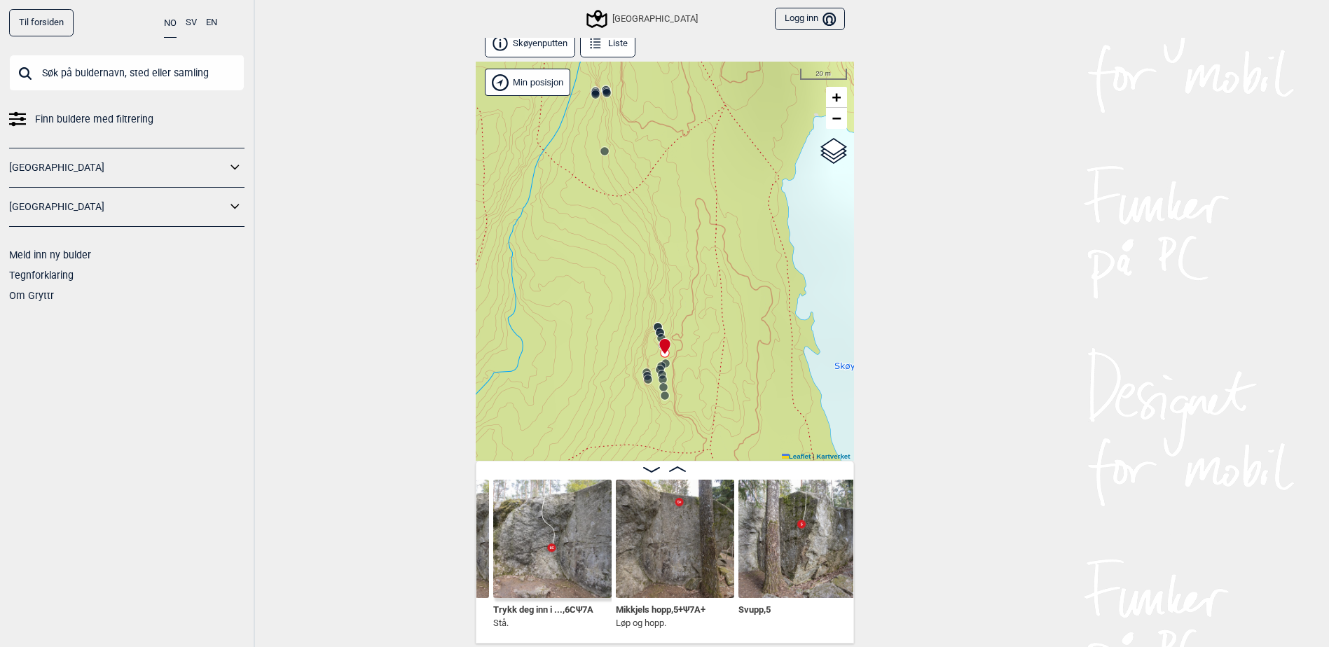
click at [662, 542] on img at bounding box center [675, 539] width 118 height 118
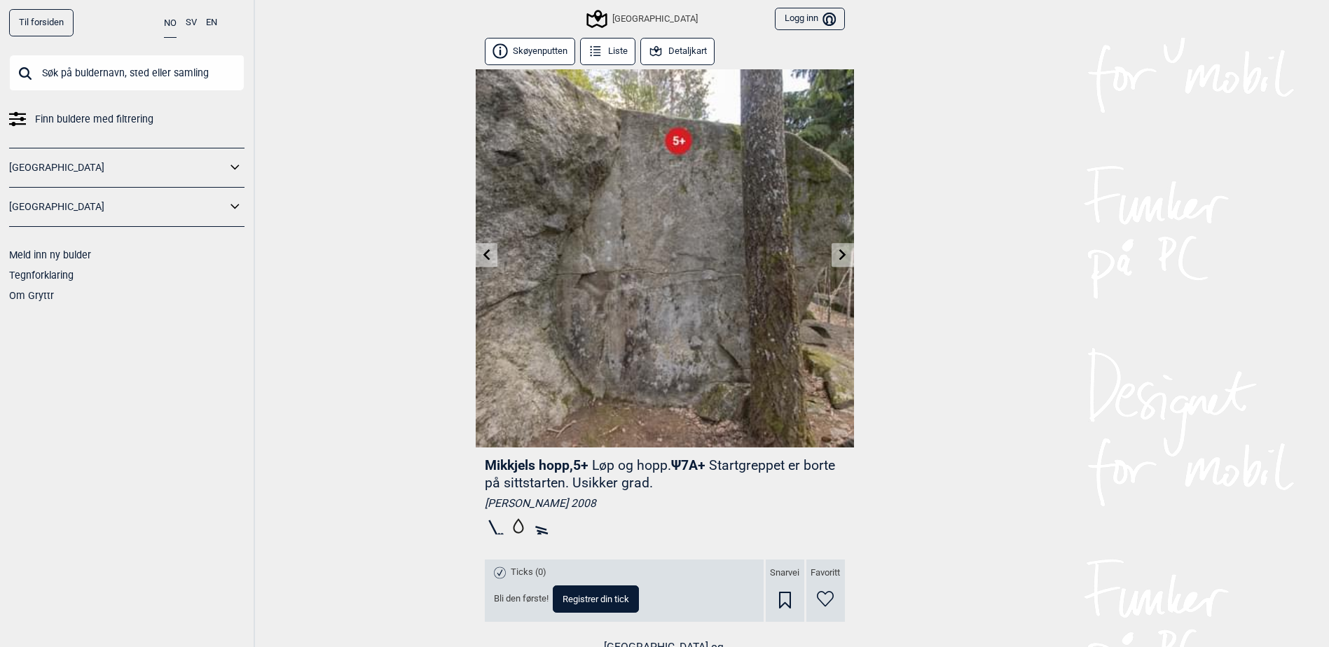
click at [692, 43] on button "Detaljkart" at bounding box center [677, 51] width 75 height 27
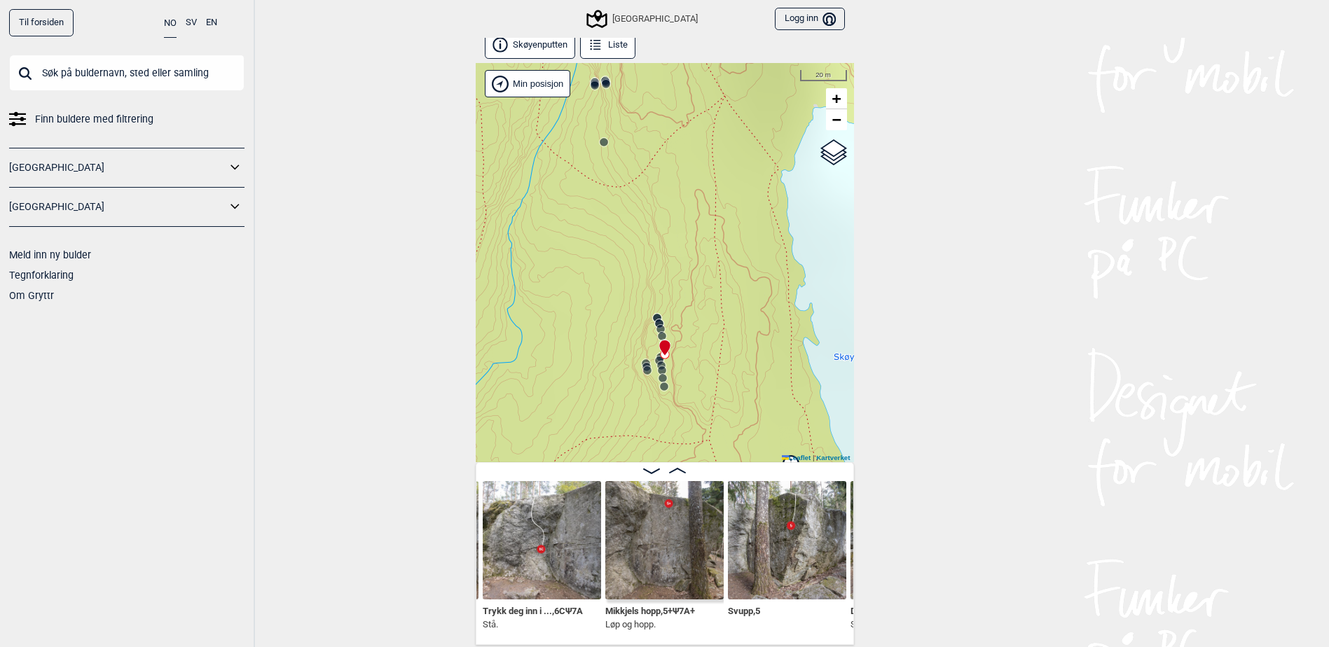
scroll to position [8, 0]
click at [843, 633] on div "Disco , 3 Trykk deg inn i ... , 6C Ψ 7A Stå. Mikkjels hopp , 5+ Ψ 7A+ Løp og ho…" at bounding box center [664, 556] width 377 height 153
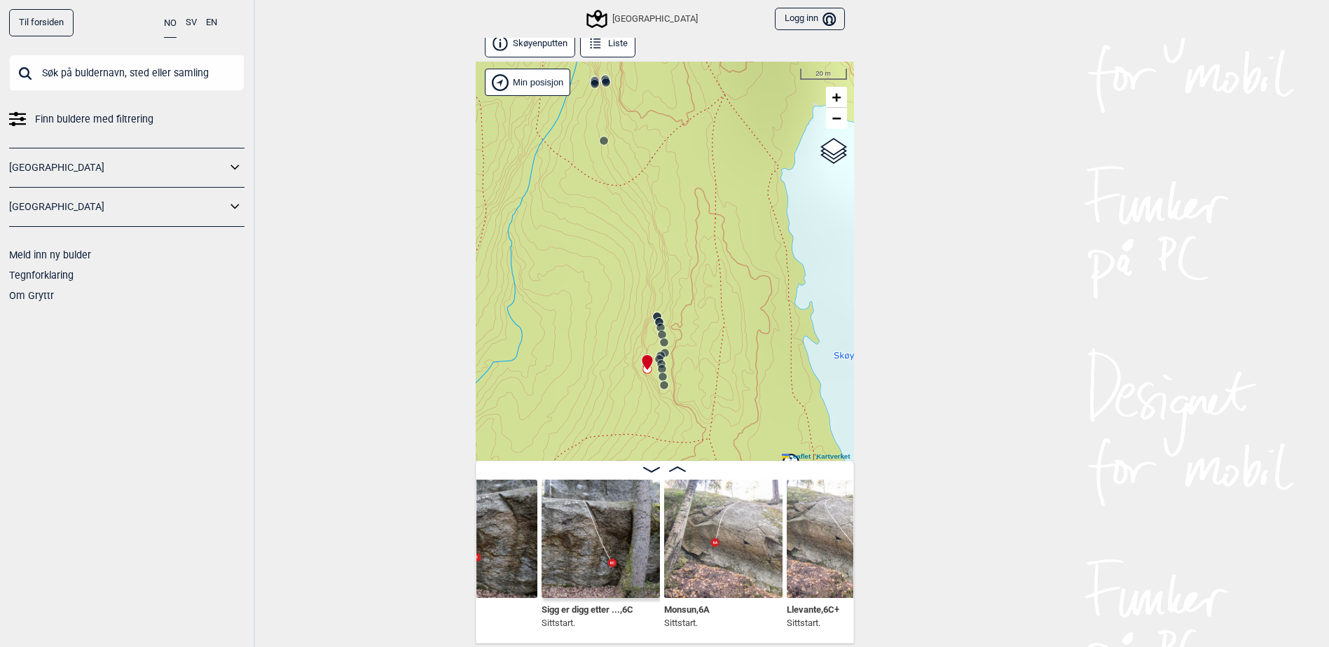
scroll to position [0, 4720]
